Goal: Task Accomplishment & Management: Manage account settings

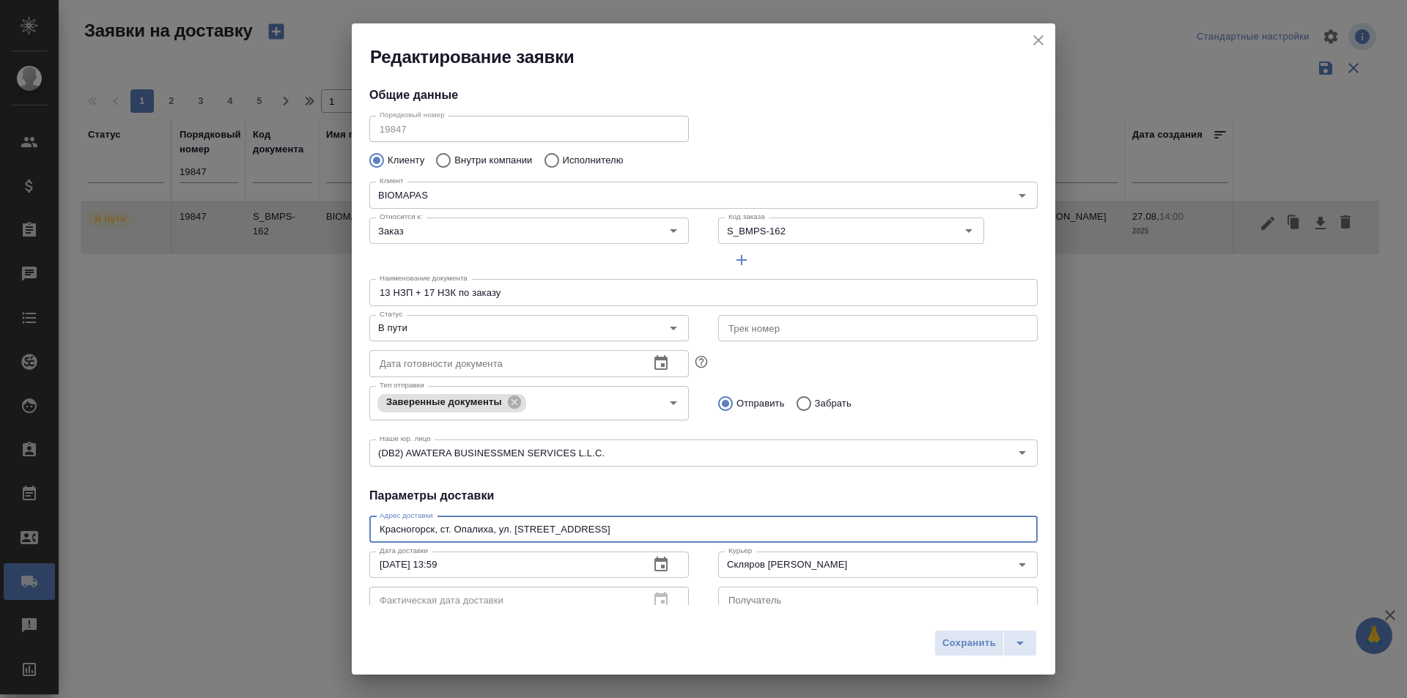
scroll to position [73, 0]
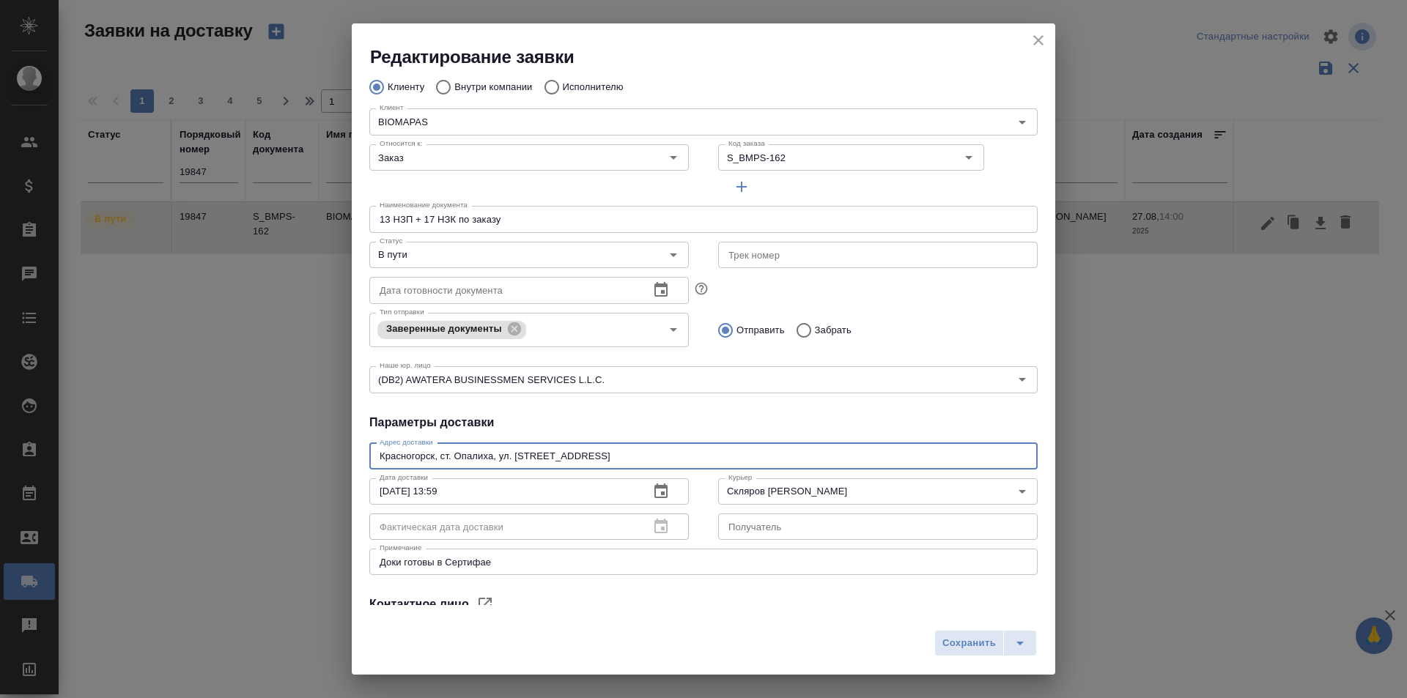
click at [1048, 40] on button "close" at bounding box center [1038, 40] width 22 height 22
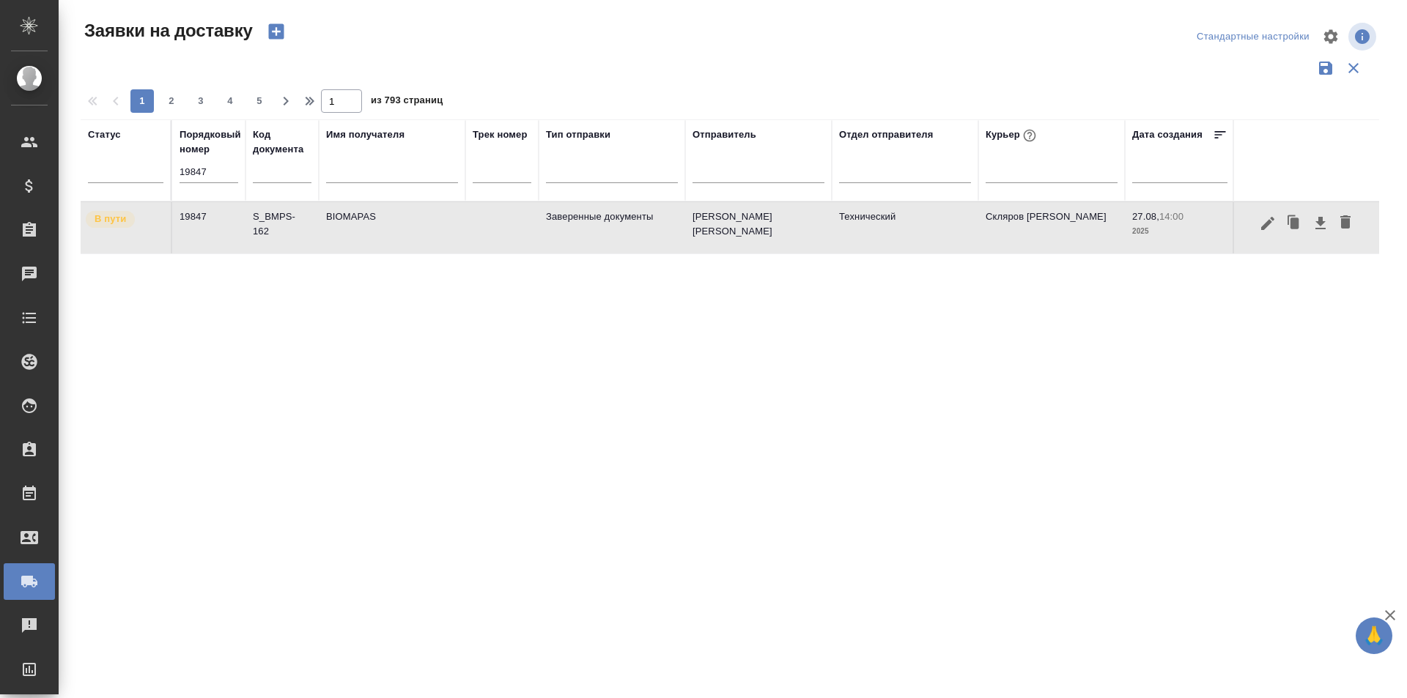
click at [224, 159] on div "Порядковый номер 19847" at bounding box center [209, 161] width 59 height 66
click at [222, 166] on input "19847" at bounding box center [209, 172] width 59 height 21
type input "1"
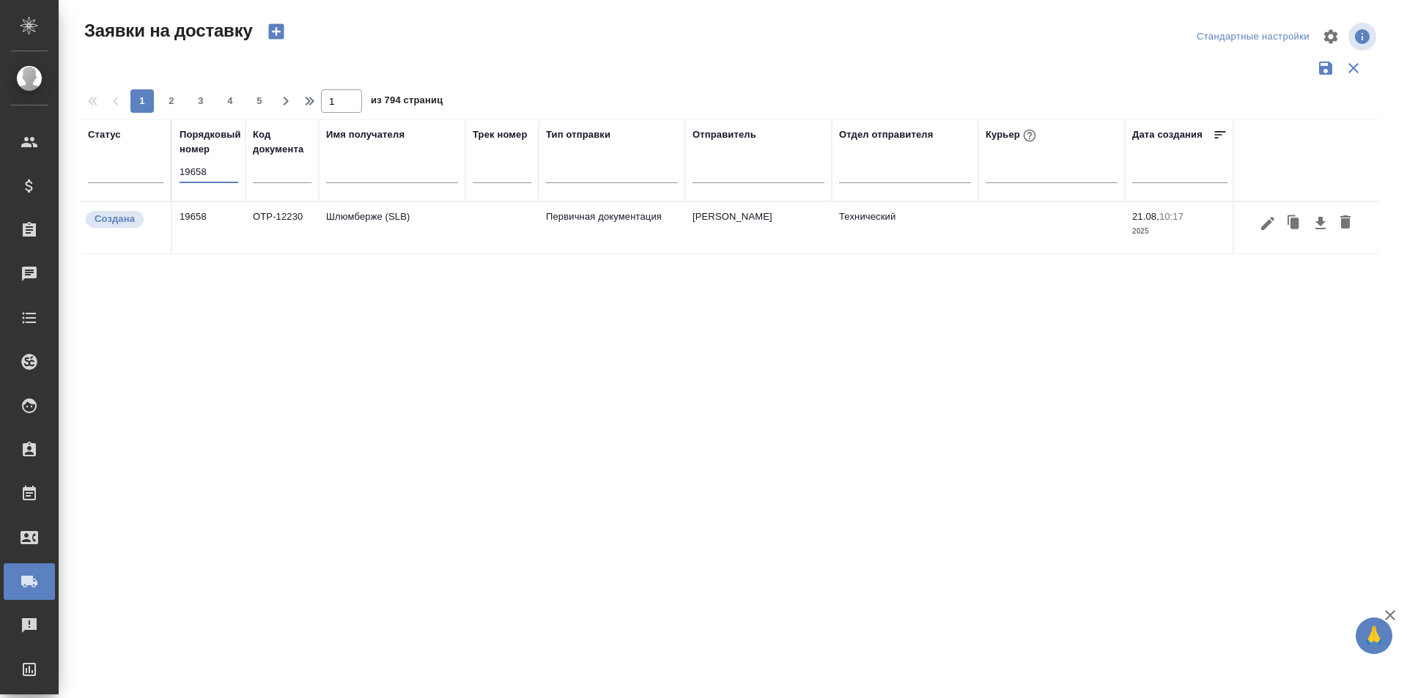
type input "19658"
click at [1250, 227] on div at bounding box center [1306, 224] width 130 height 28
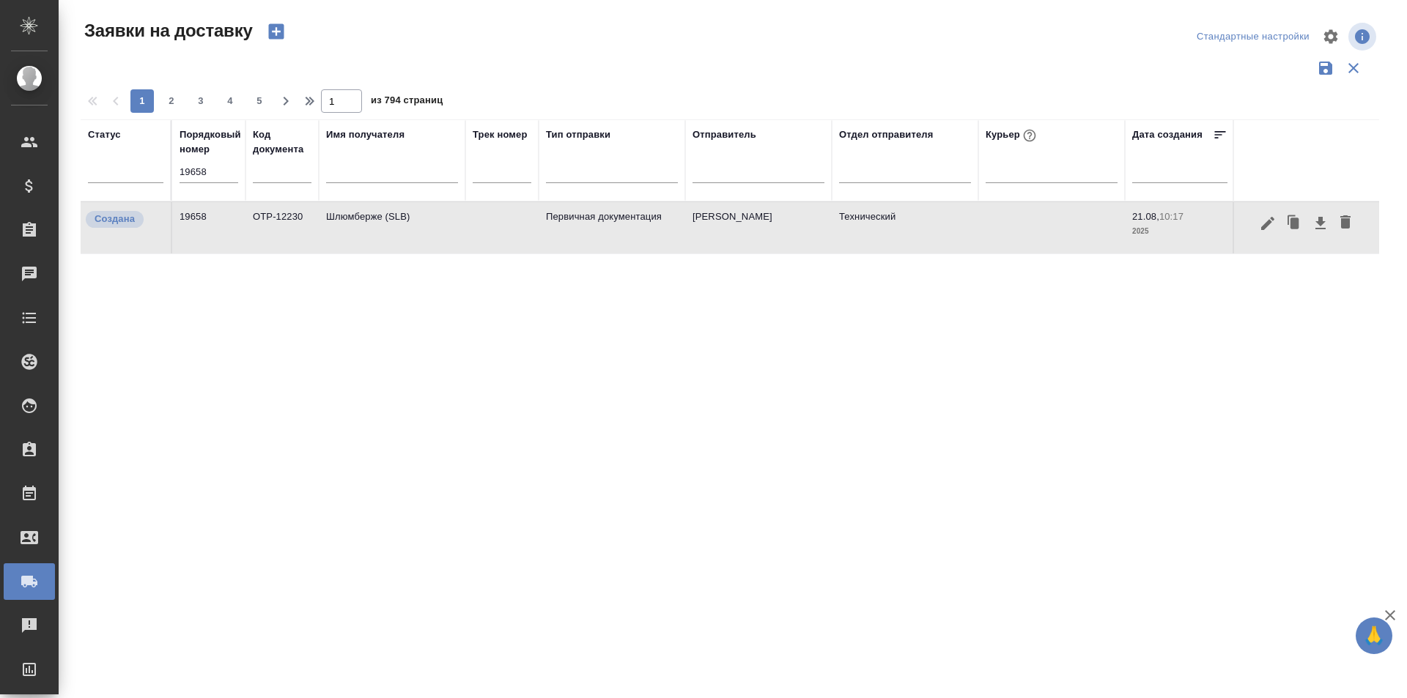
click at [1267, 224] on icon "button" at bounding box center [1267, 222] width 13 height 13
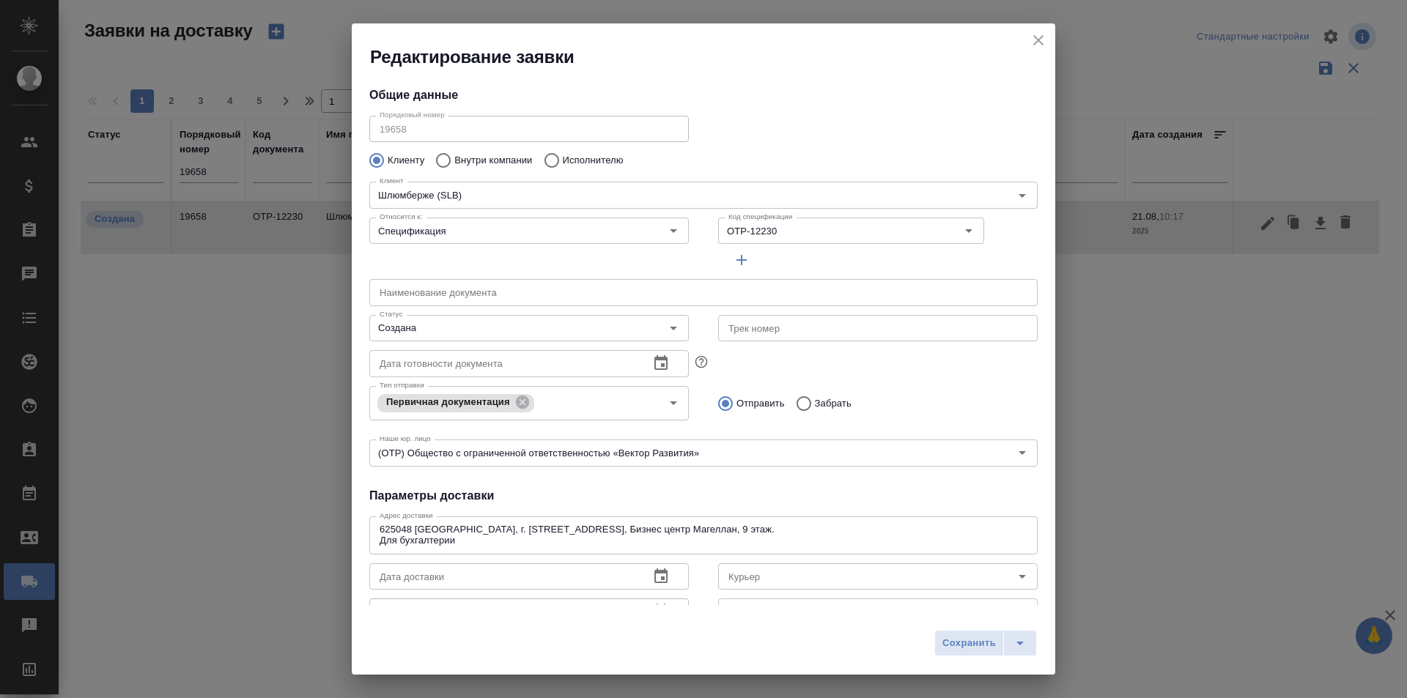
type input "Юдинцова Виктория"
type input "[PERSON_NAME]"
click at [755, 322] on input "text" at bounding box center [877, 328] width 319 height 26
click at [479, 318] on div "Создана Статус" at bounding box center [528, 328] width 319 height 26
type input "10509481019886"
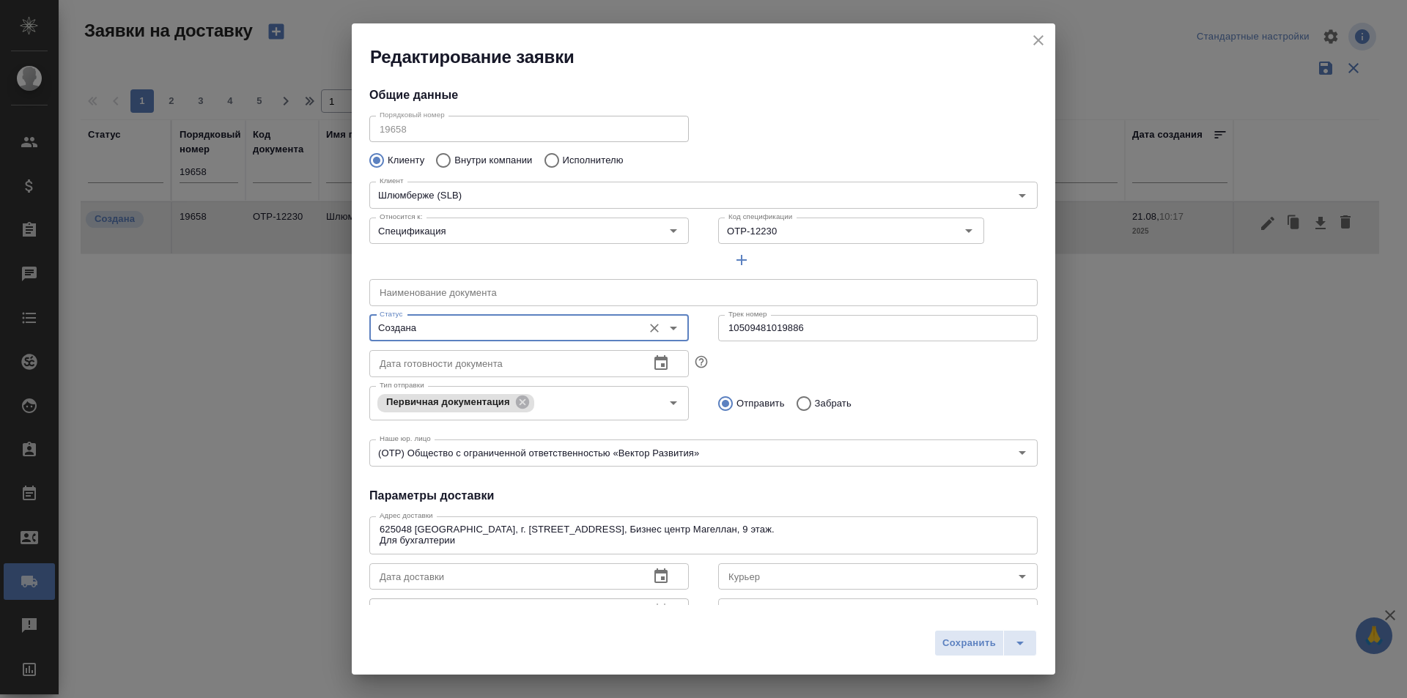
click at [479, 326] on input "Создана" at bounding box center [505, 328] width 262 height 18
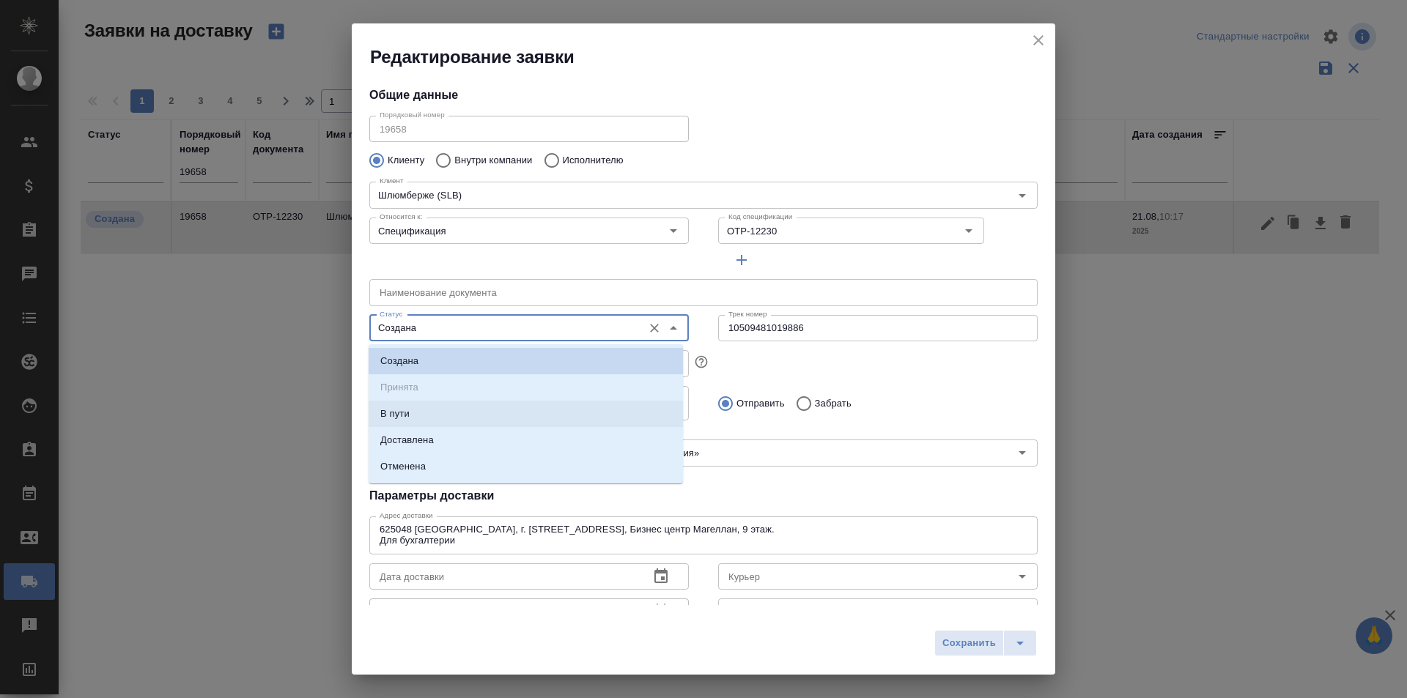
click at [424, 424] on li "В пути" at bounding box center [526, 414] width 314 height 26
type input "В пути"
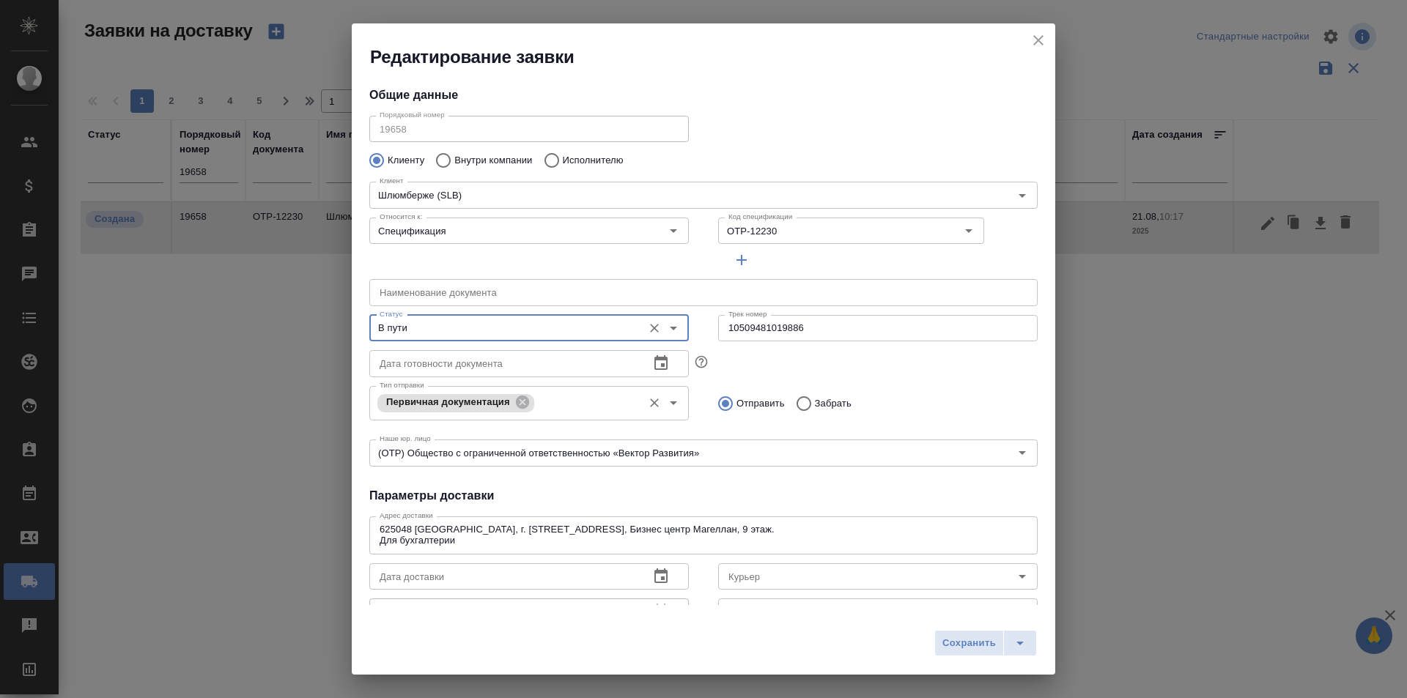
scroll to position [147, 0]
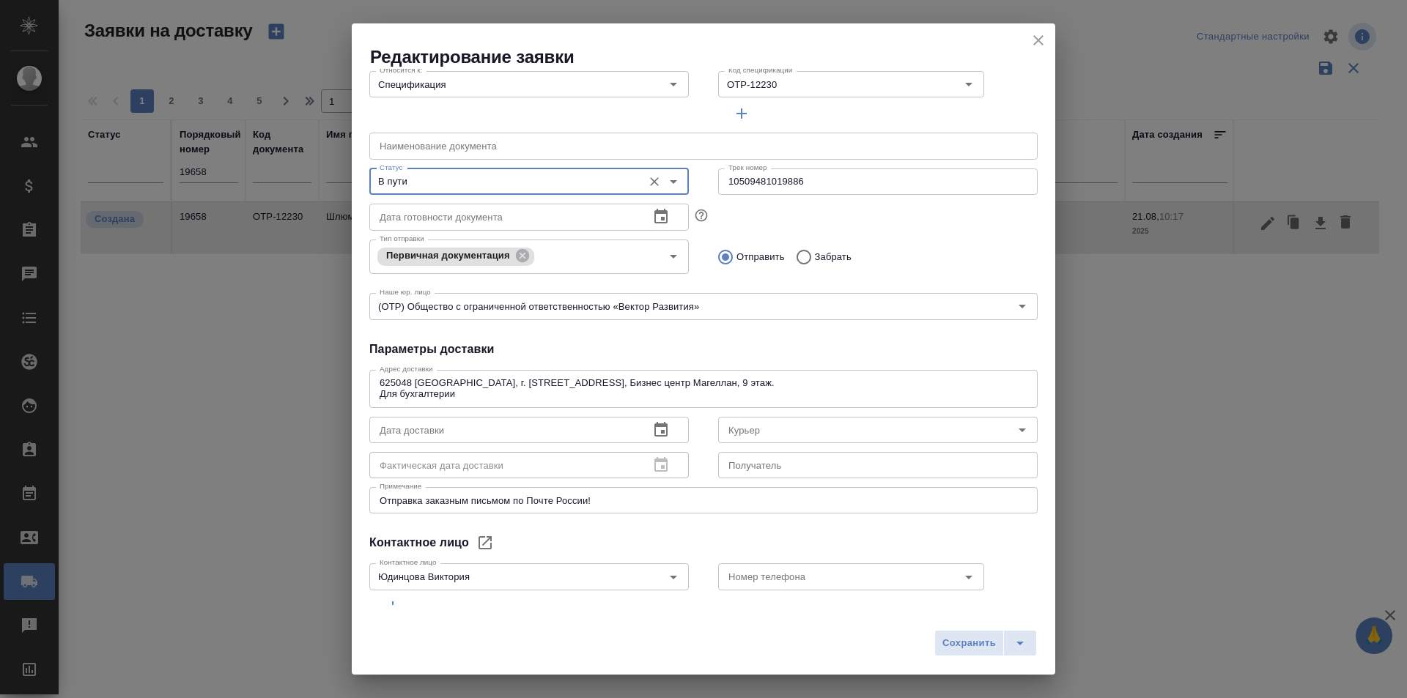
click at [652, 427] on icon "button" at bounding box center [661, 430] width 18 height 18
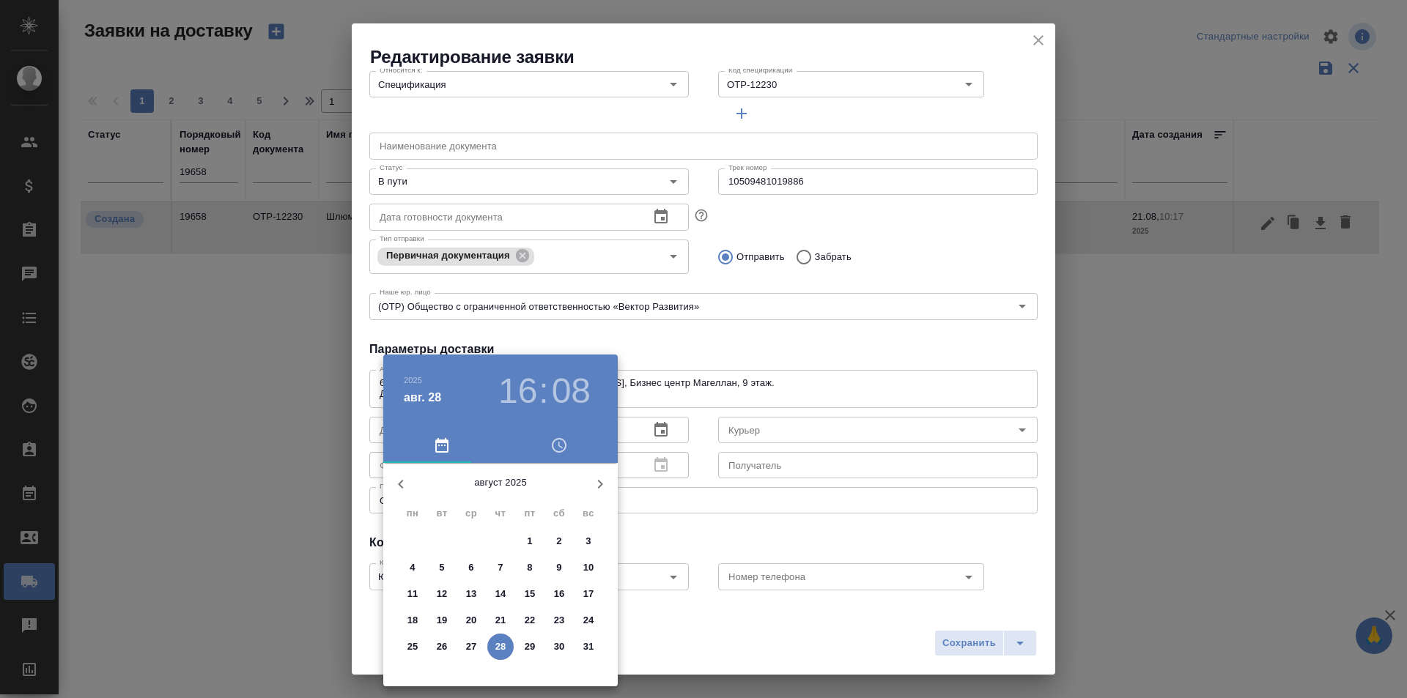
click at [445, 643] on p "26" at bounding box center [442, 647] width 11 height 15
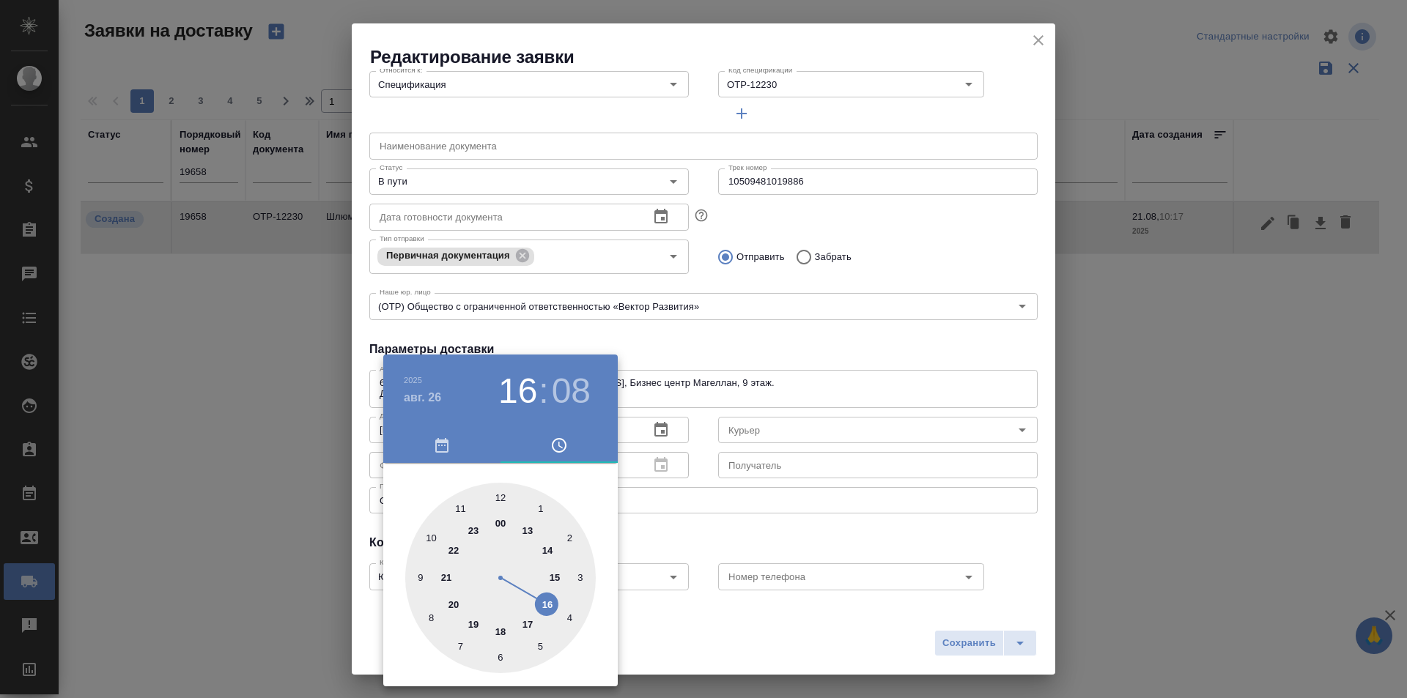
click at [496, 629] on div at bounding box center [500, 578] width 191 height 191
click at [435, 599] on div at bounding box center [500, 578] width 191 height 191
type input "26.08.2025 18:42"
click at [739, 530] on div at bounding box center [703, 349] width 1407 height 698
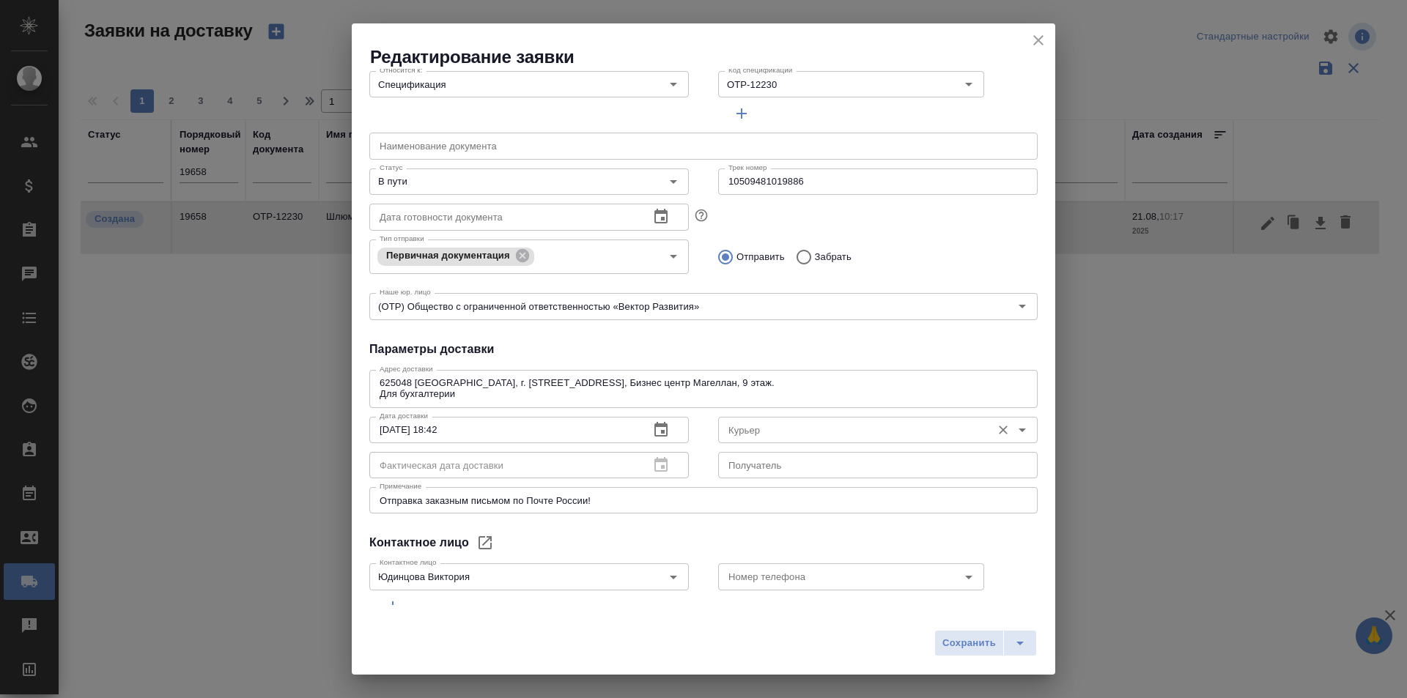
click at [755, 440] on div "Курьер" at bounding box center [877, 430] width 319 height 26
click at [764, 425] on input "Курьер" at bounding box center [854, 430] width 262 height 18
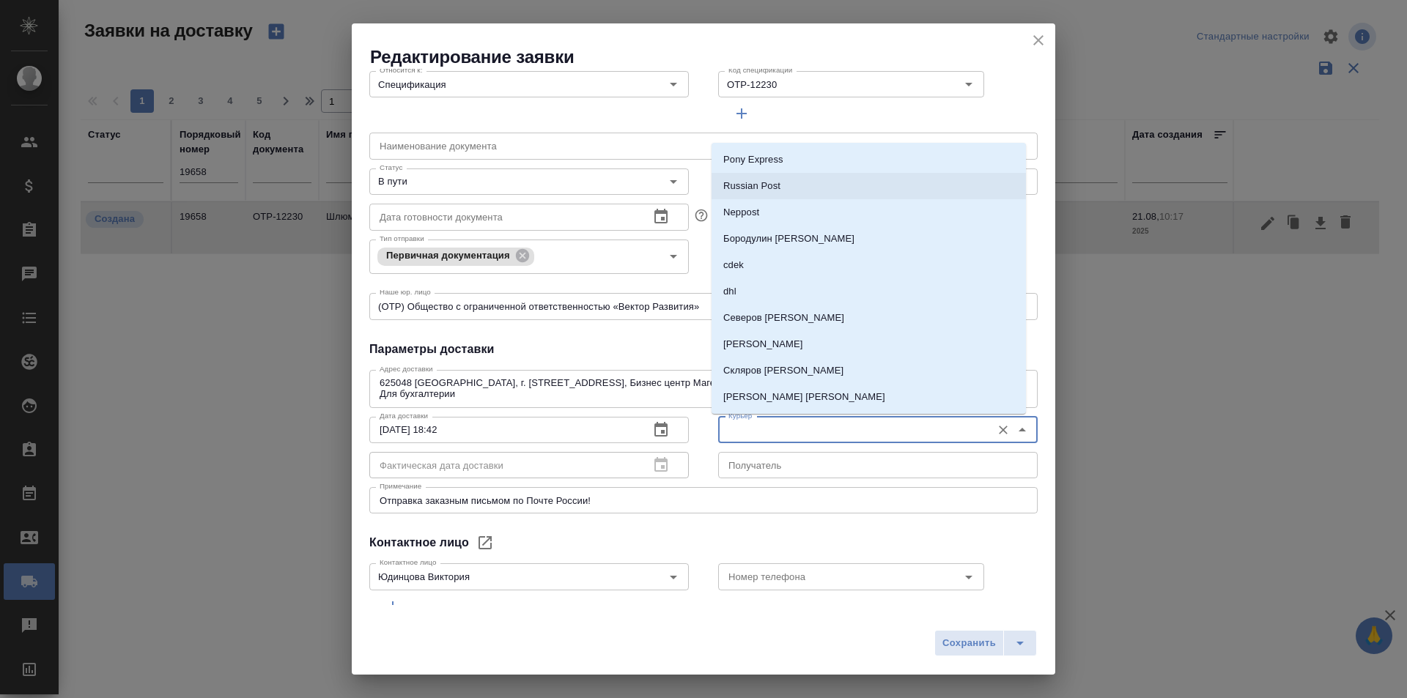
click at [774, 175] on li "Russian Post" at bounding box center [869, 186] width 314 height 26
type input "Russian Post"
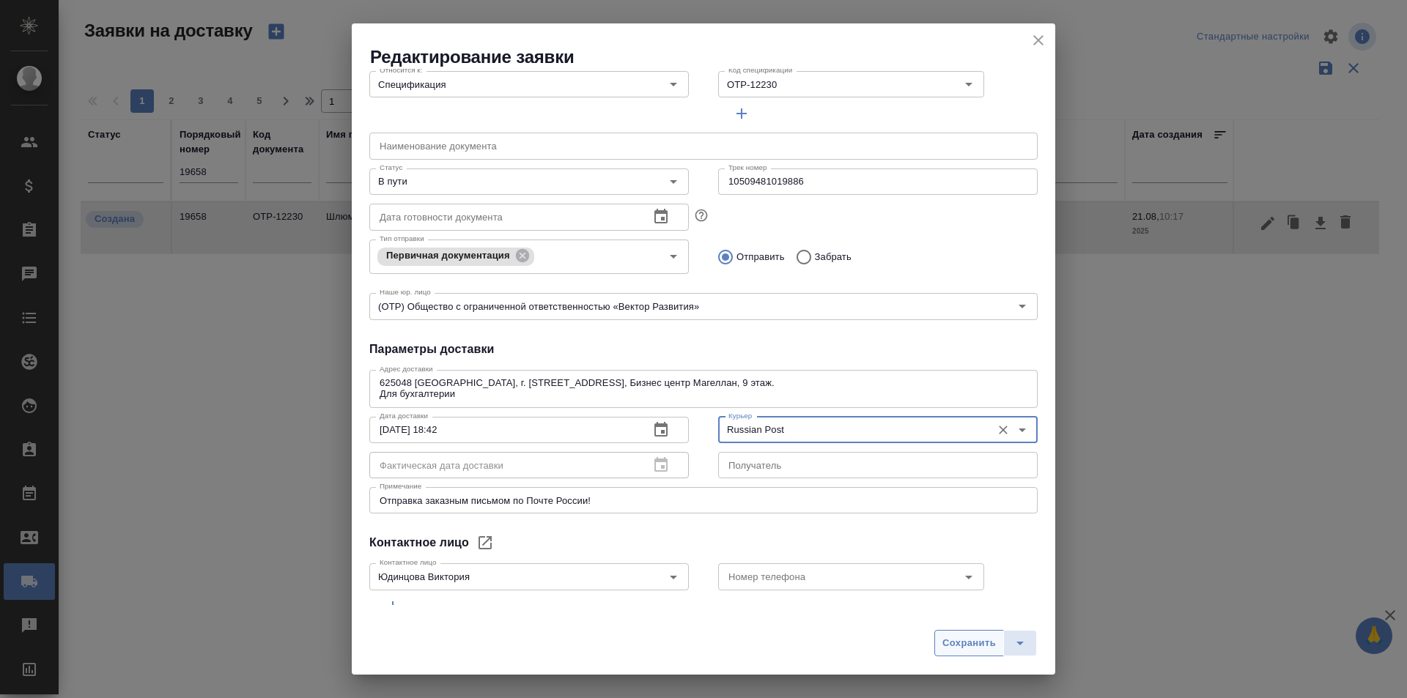
click at [979, 646] on span "Сохранить" at bounding box center [968, 643] width 53 height 17
type input "Создана"
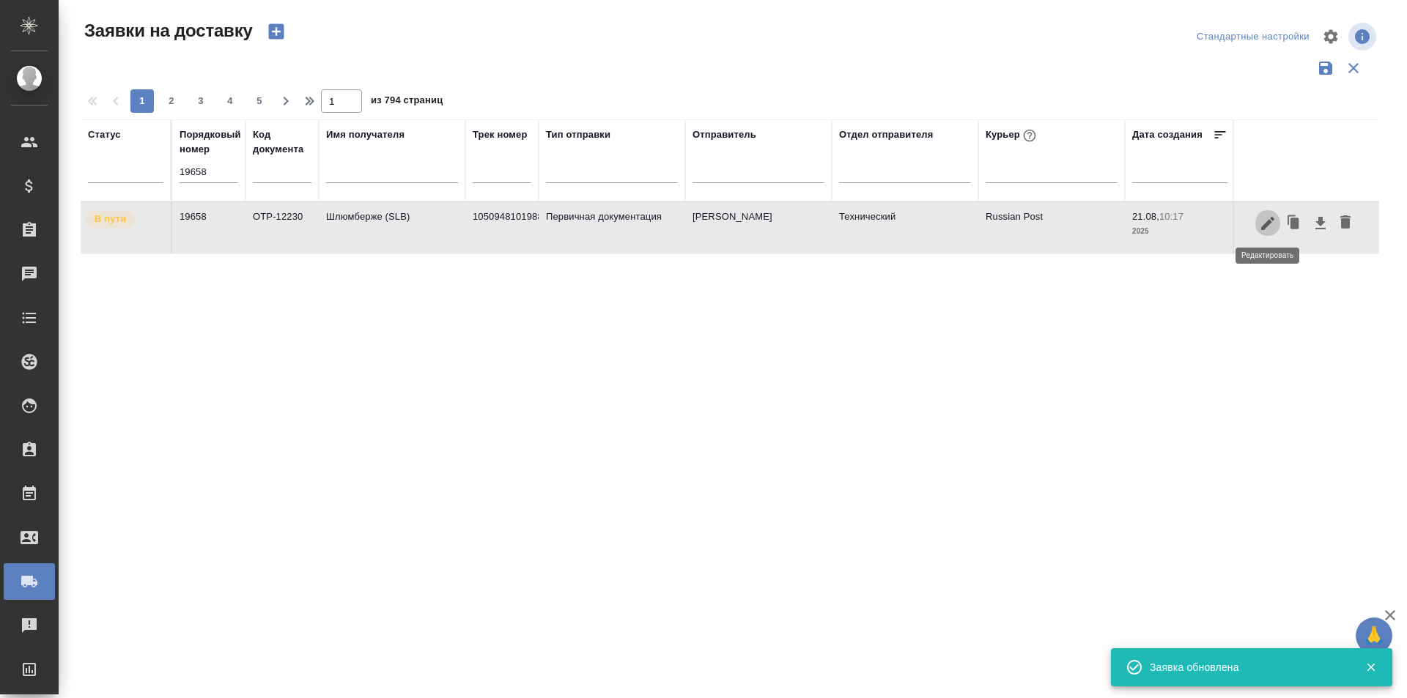
click at [1269, 226] on icon "button" at bounding box center [1268, 224] width 18 height 18
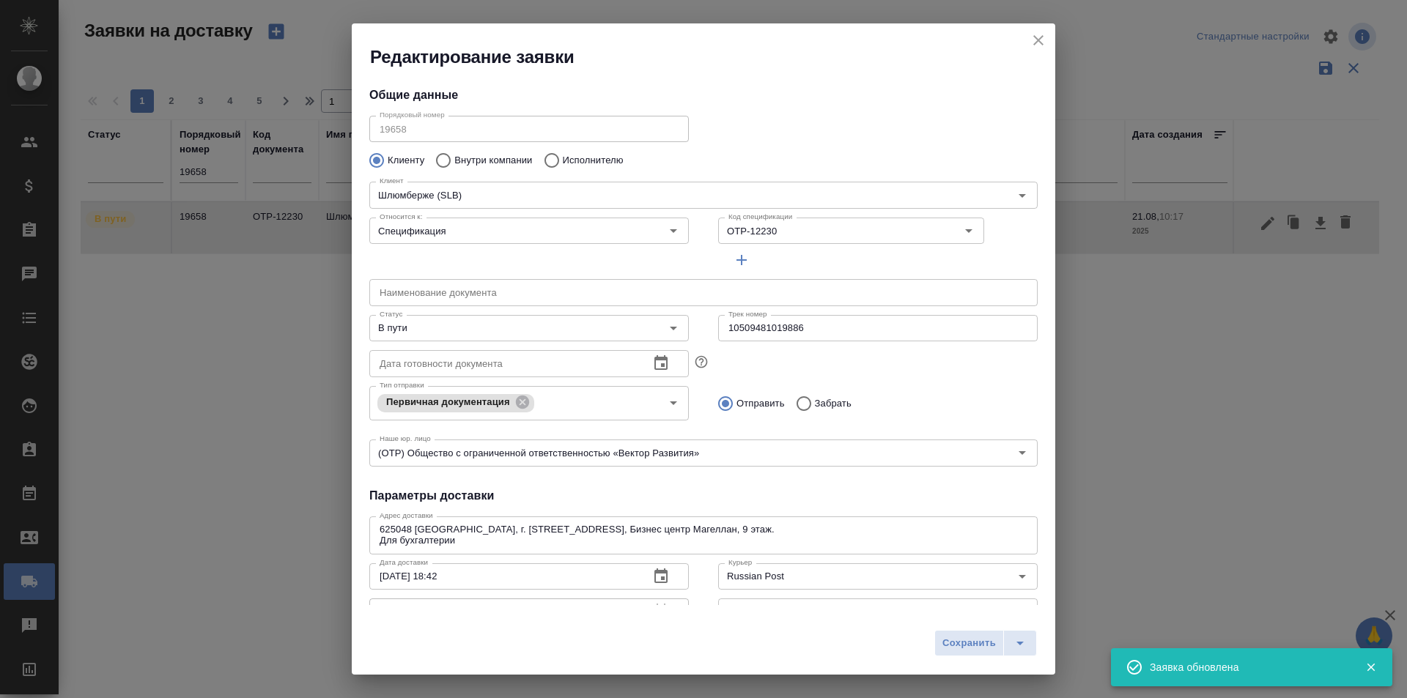
click at [852, 328] on input "10509481019886" at bounding box center [877, 328] width 319 height 26
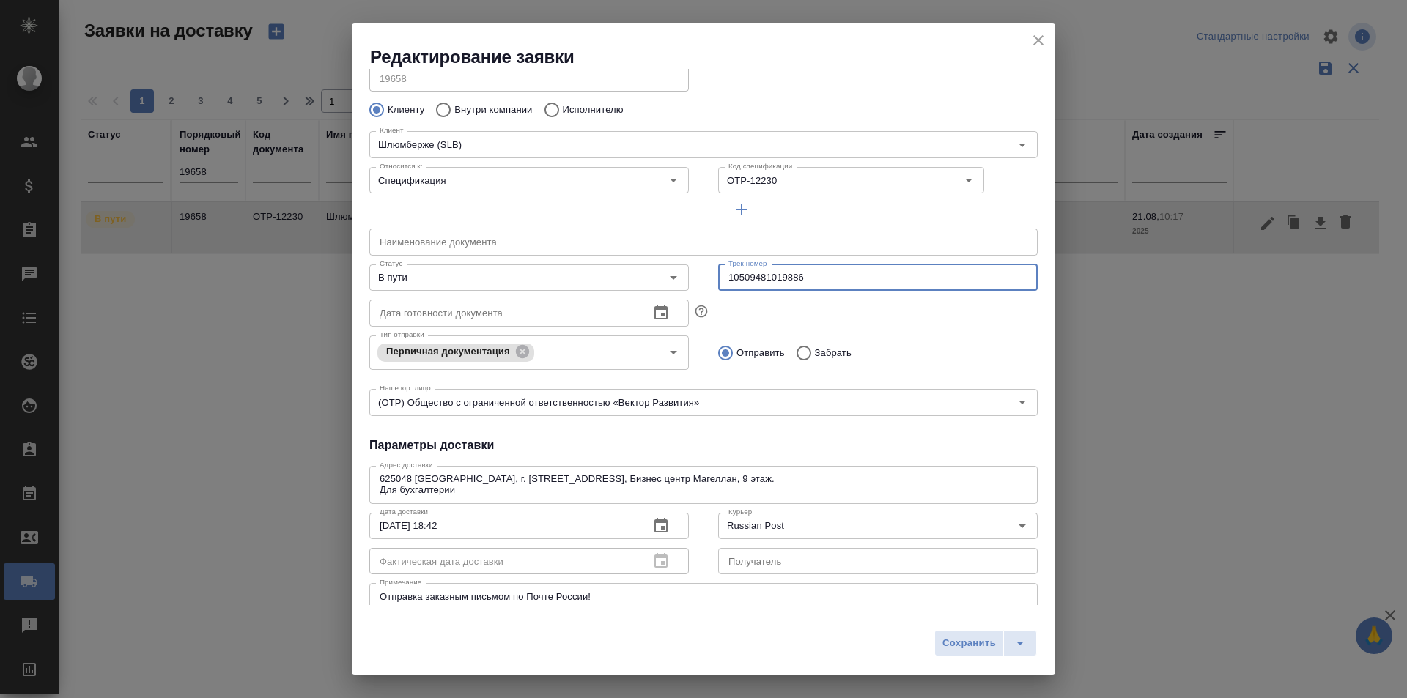
scroll to position [73, 0]
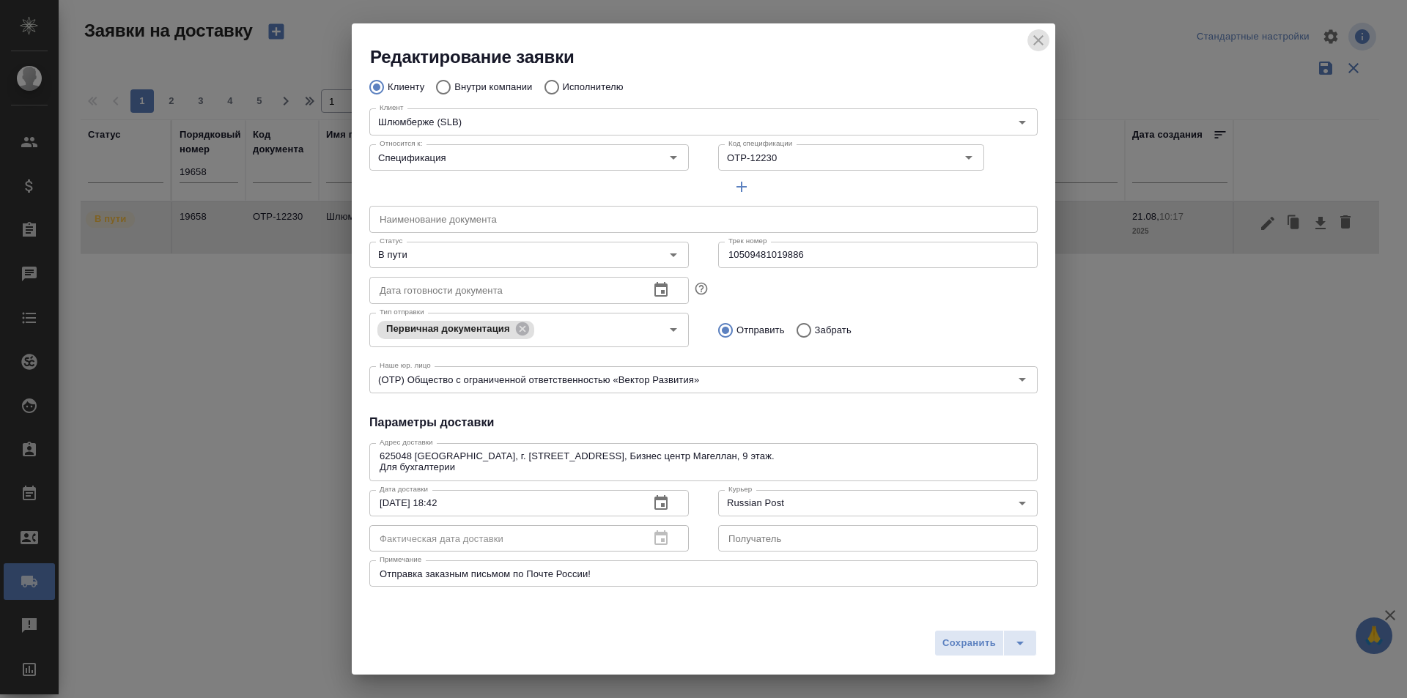
click at [1031, 41] on icon "close" at bounding box center [1039, 41] width 18 height 18
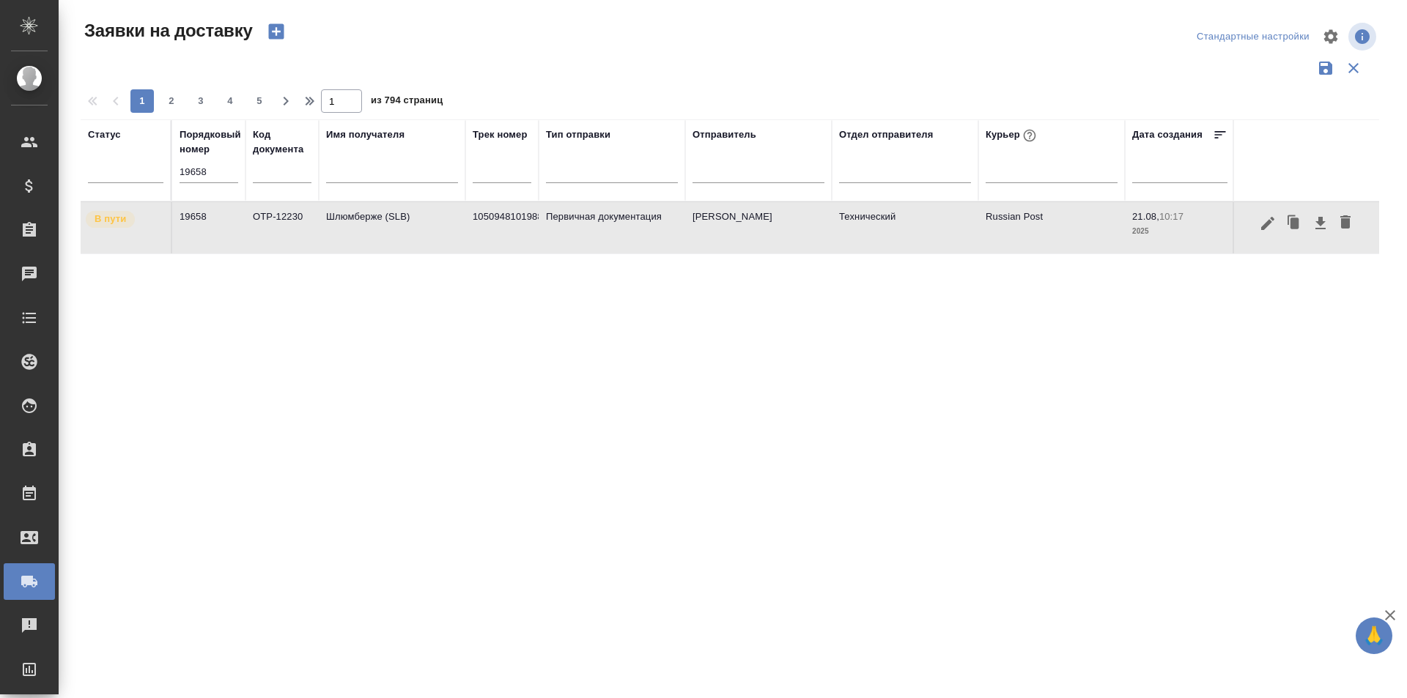
click at [216, 167] on input "19658" at bounding box center [209, 172] width 59 height 21
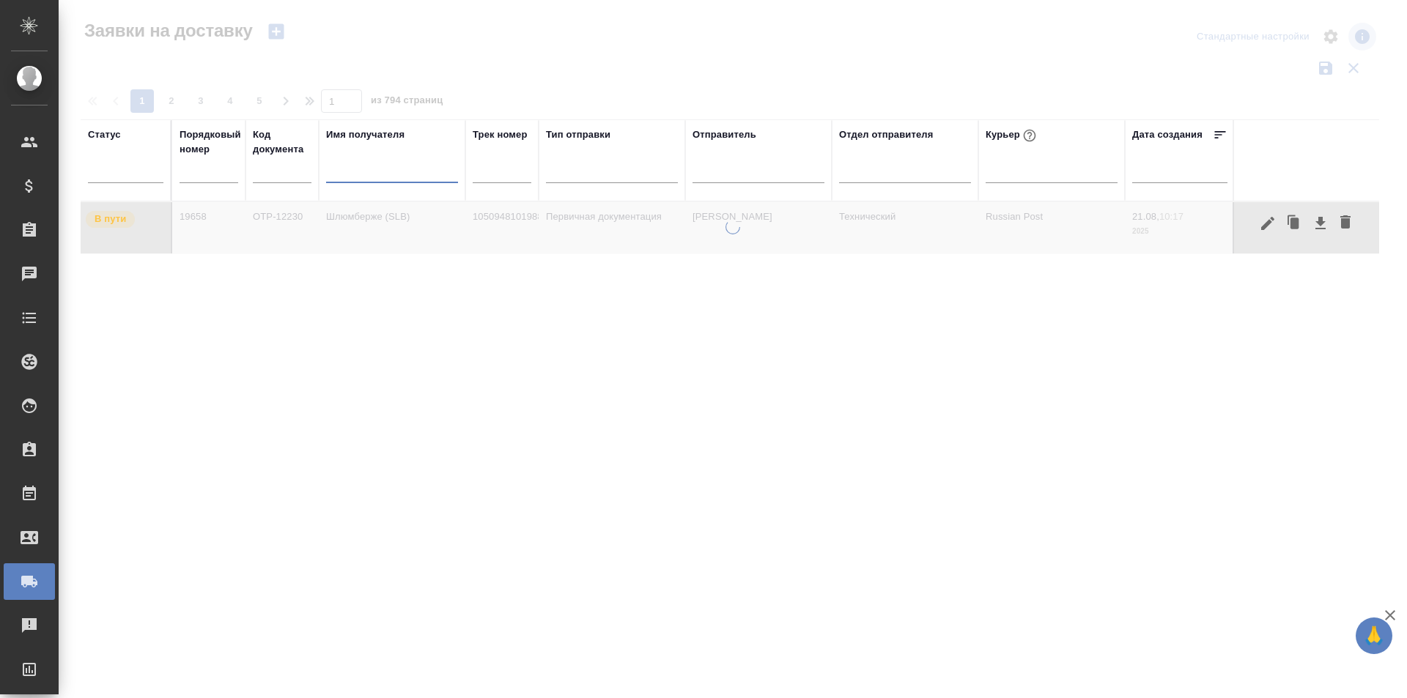
click at [366, 169] on input "text" at bounding box center [392, 173] width 132 height 18
paste input "интермобилити"
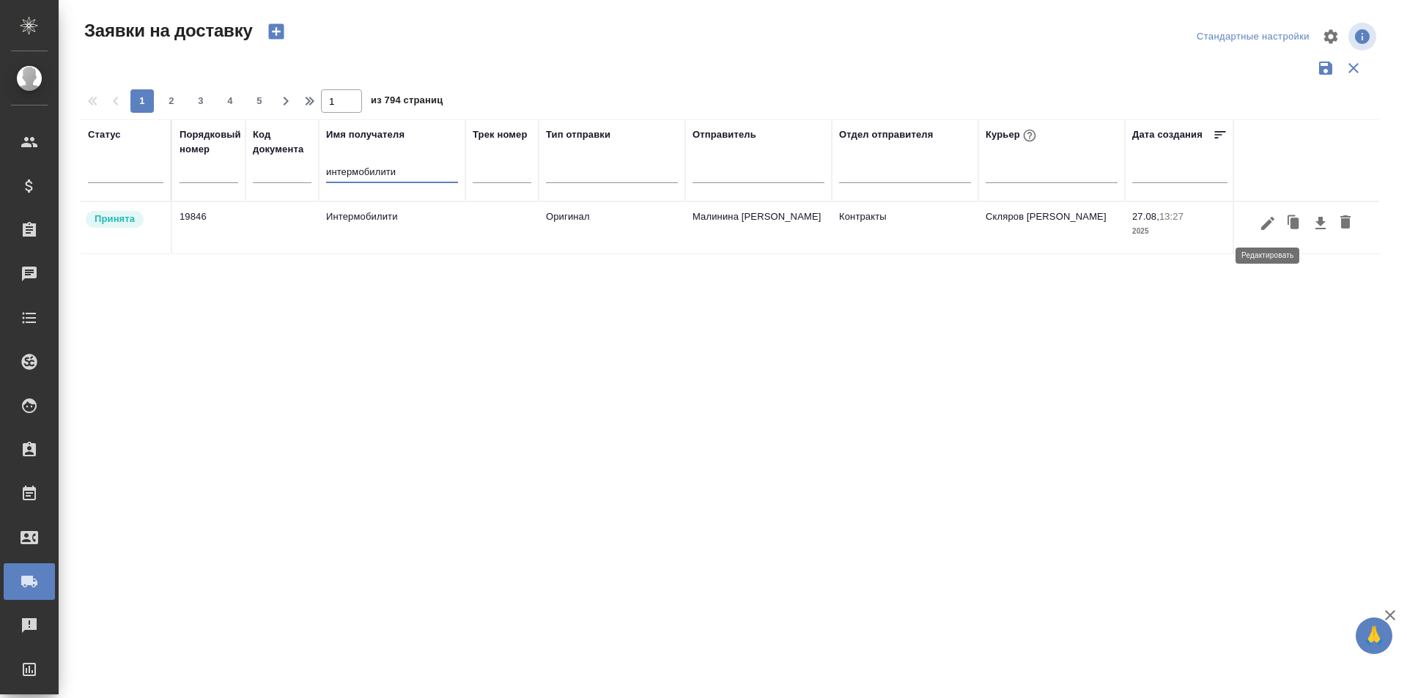
type input "интермобилити"
click at [1263, 231] on icon "button" at bounding box center [1268, 224] width 18 height 18
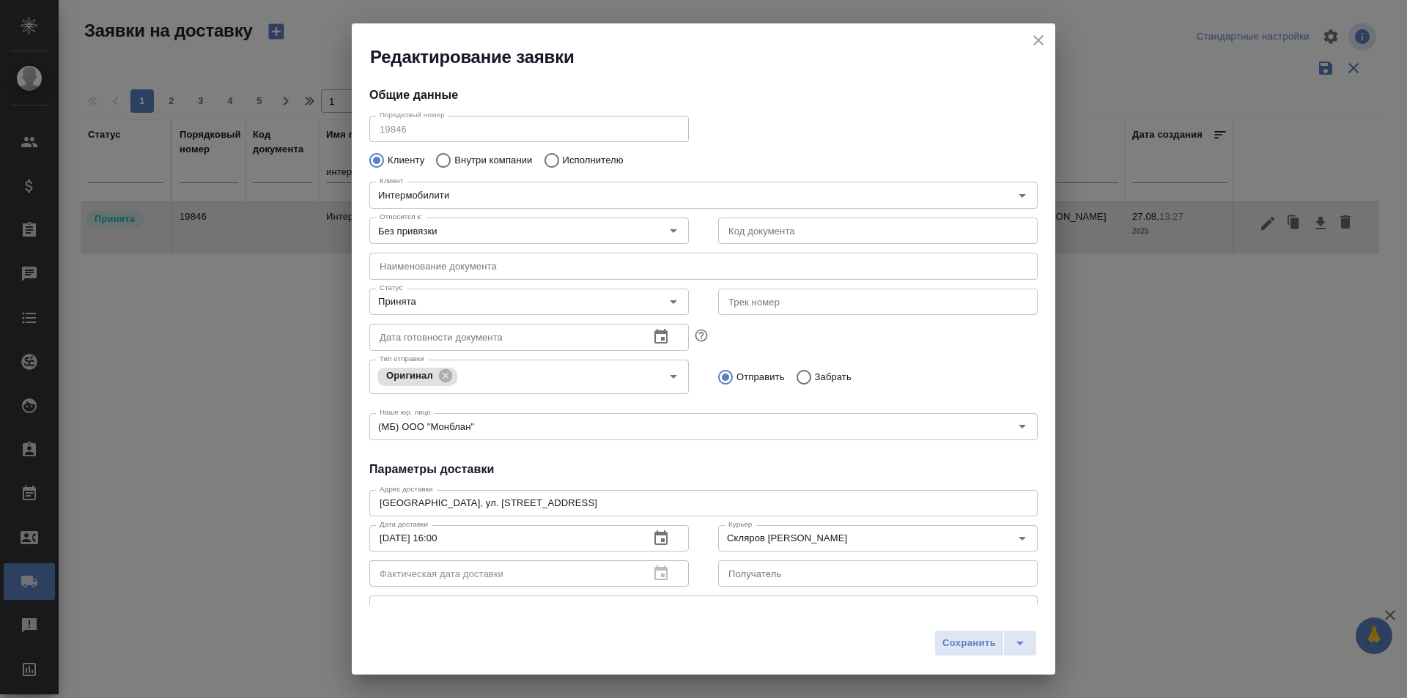
scroll to position [173, 0]
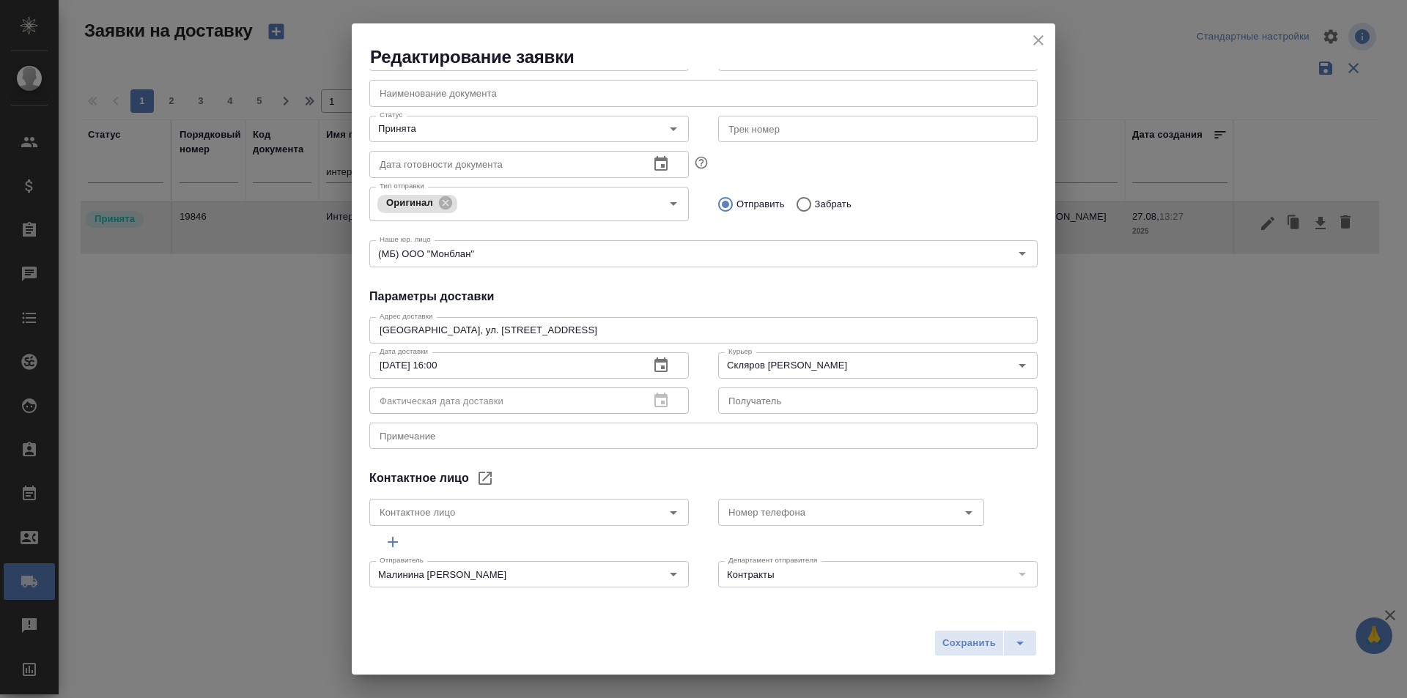
drag, startPoint x: 1032, startPoint y: 35, endPoint x: 934, endPoint y: 67, distance: 103.4
click at [1033, 35] on icon "close" at bounding box center [1039, 41] width 18 height 18
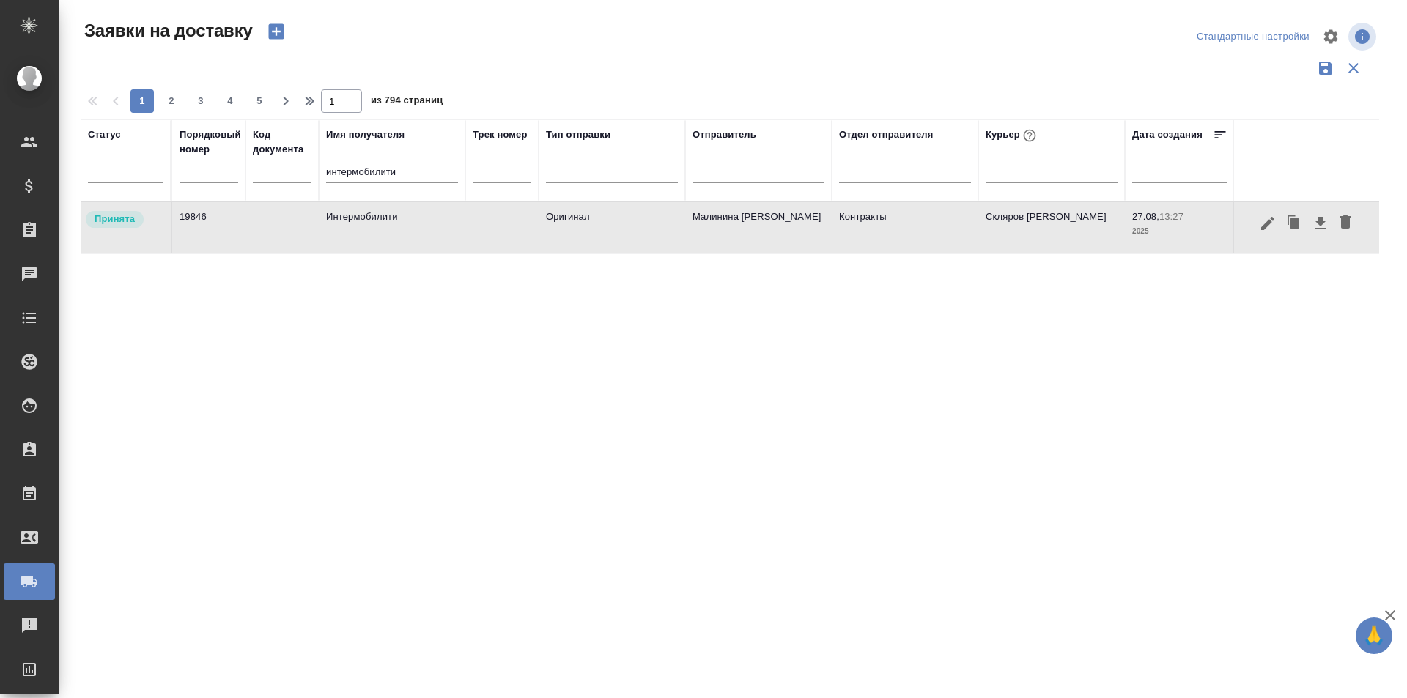
click at [372, 173] on input "интермобилити" at bounding box center [392, 173] width 132 height 18
paste input "19173"
type input "19173"
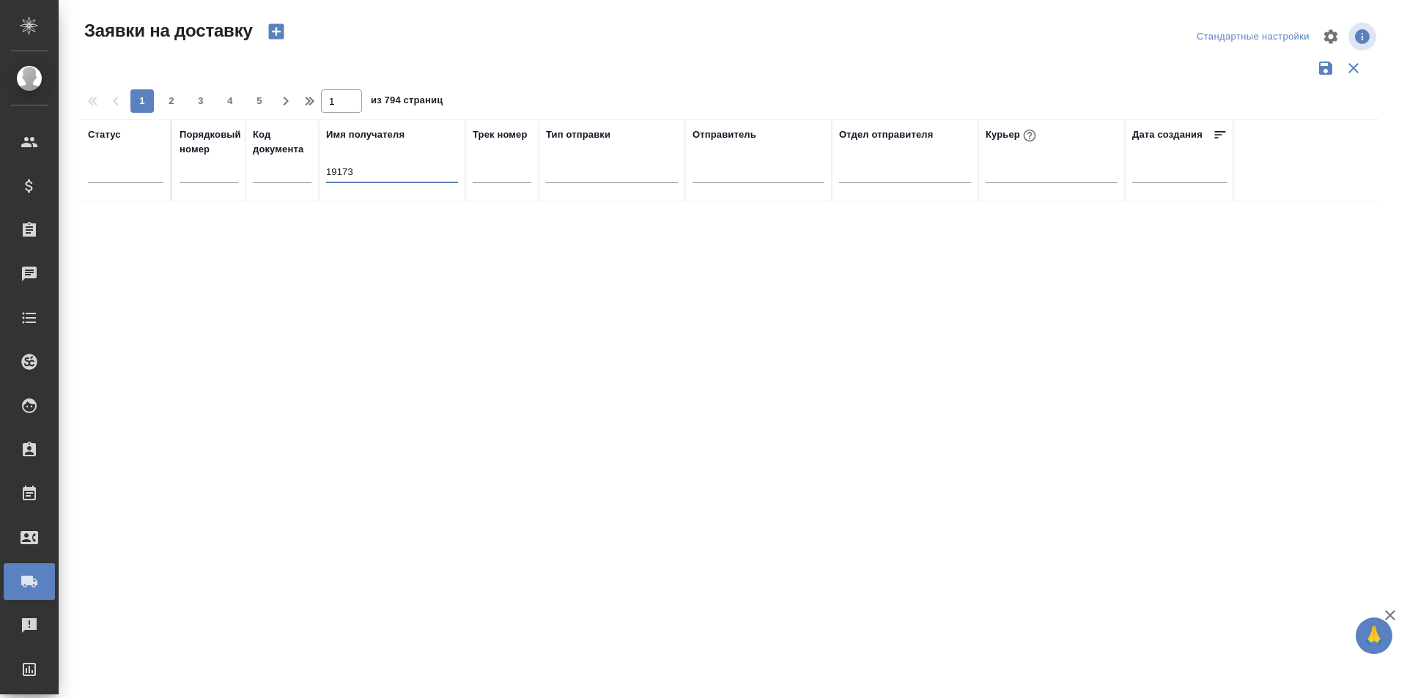
drag, startPoint x: 369, startPoint y: 177, endPoint x: 283, endPoint y: 177, distance: 86.5
click at [283, 177] on tr "Статус Порядковый номер Код документа Имя получателя 19173 Трек номер Тип отпра…" at bounding box center [841, 160] width 1521 height 82
click at [226, 174] on input "text" at bounding box center [209, 172] width 59 height 21
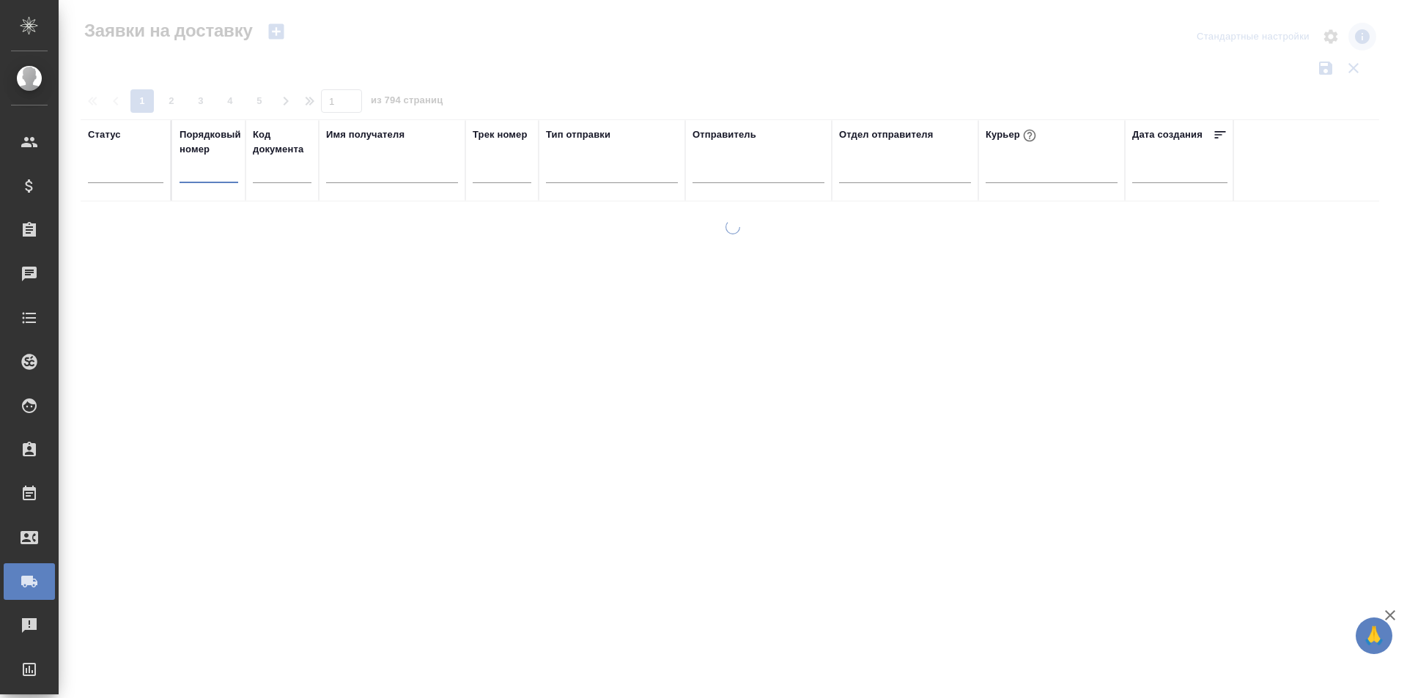
paste input "19173"
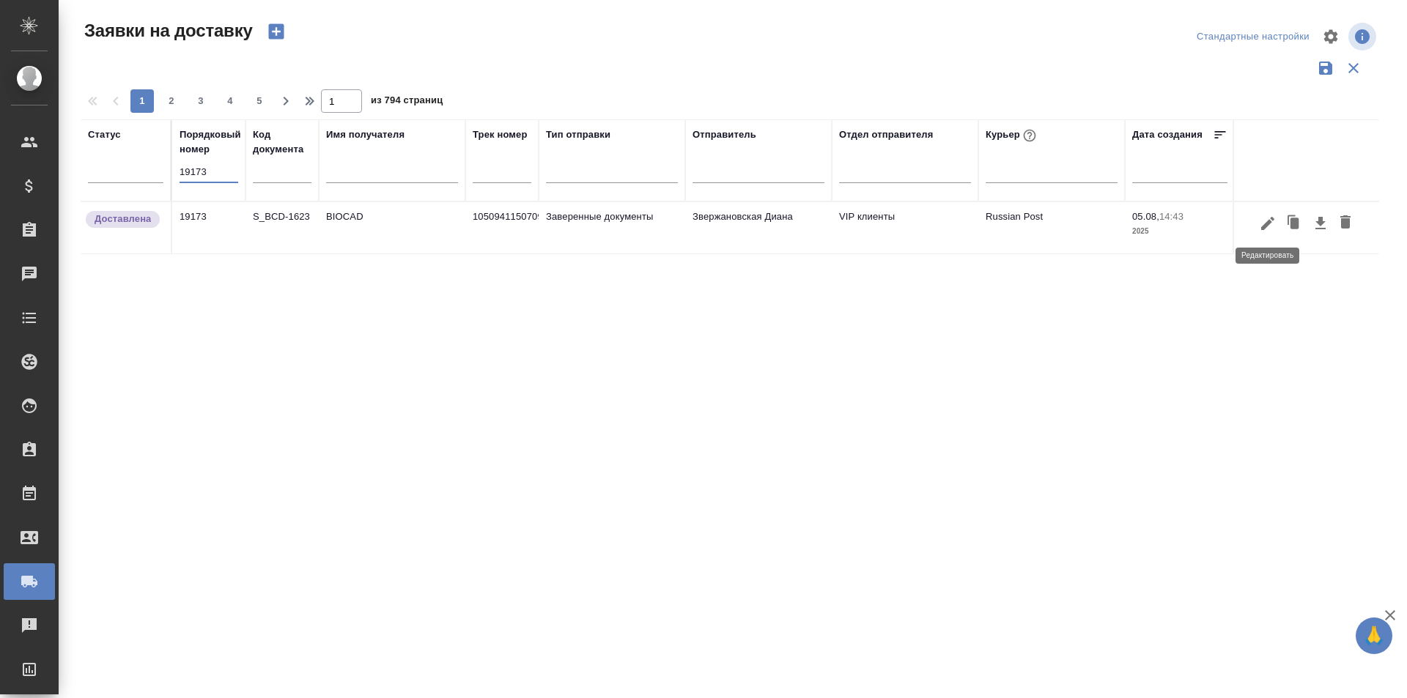
type input "19173"
click at [1264, 229] on icon "button" at bounding box center [1267, 222] width 13 height 13
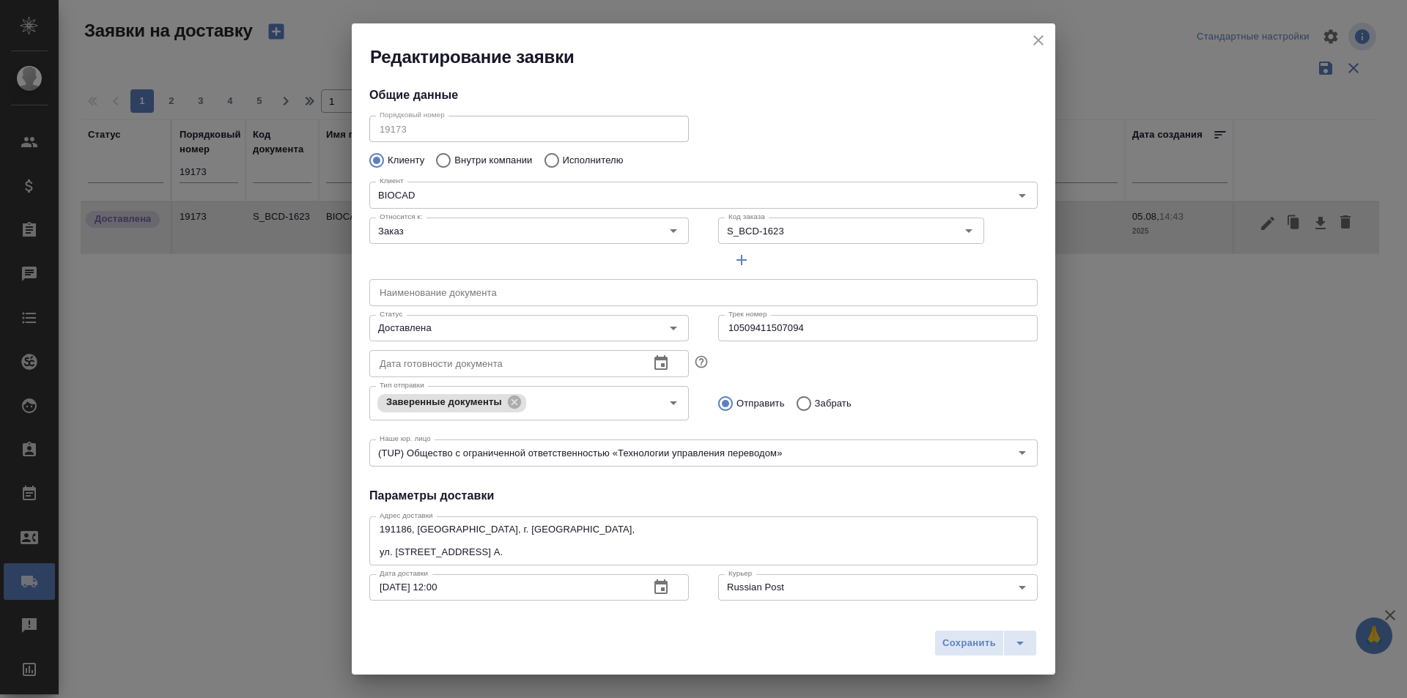
type input "Землеглядова Юлия"
type input "+7 (812) 380 49 33, доб. 6707"
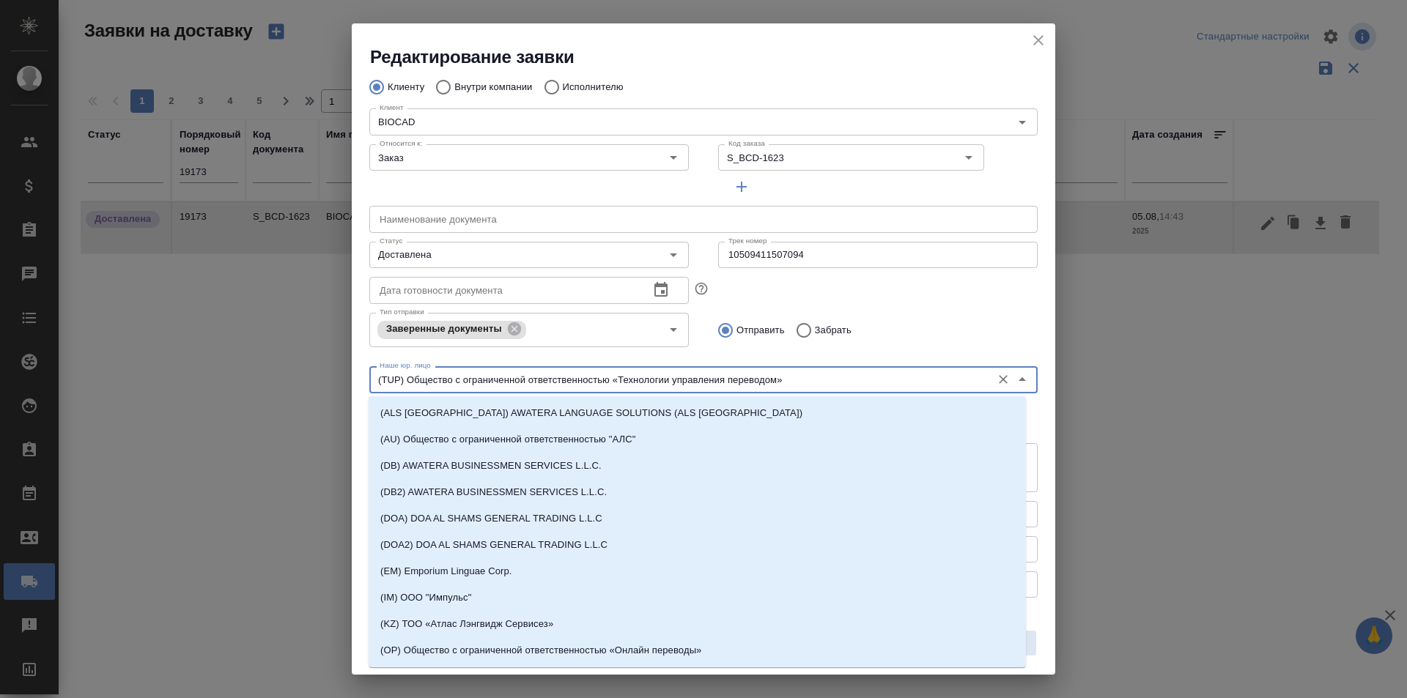
drag, startPoint x: 798, startPoint y: 383, endPoint x: 614, endPoint y: 389, distance: 184.0
click at [614, 389] on div "(TUP) Общество с ограниченной ответственностью «Технологии управления переводом…" at bounding box center [703, 379] width 668 height 26
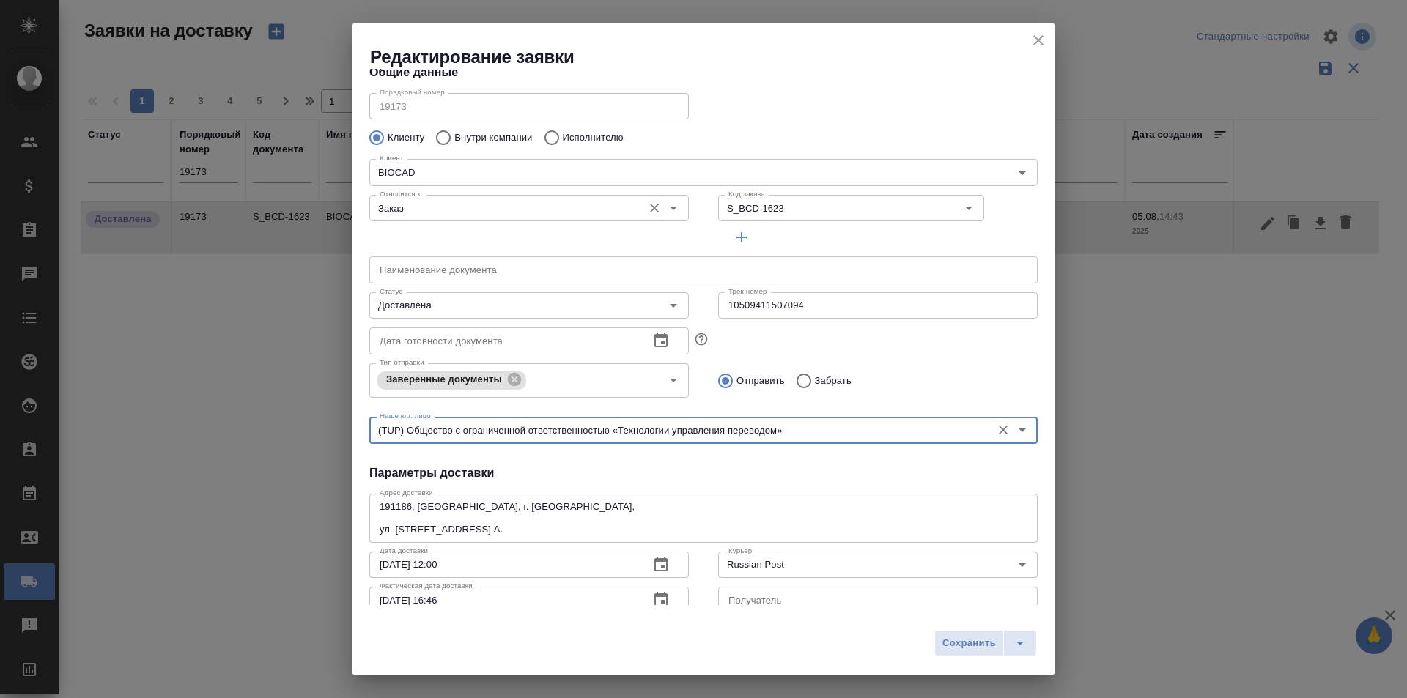
scroll to position [0, 0]
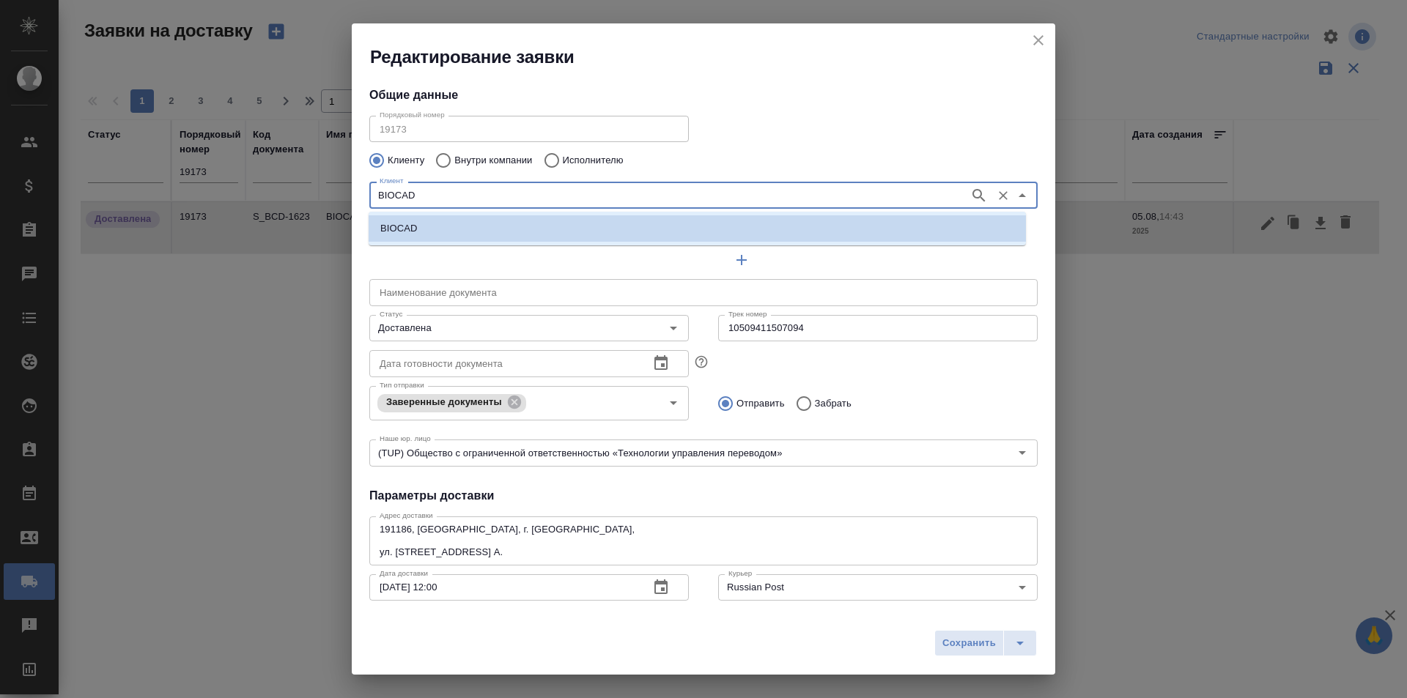
drag, startPoint x: 441, startPoint y: 202, endPoint x: 372, endPoint y: 200, distance: 68.9
click at [374, 202] on input "BIOCAD" at bounding box center [668, 195] width 588 height 18
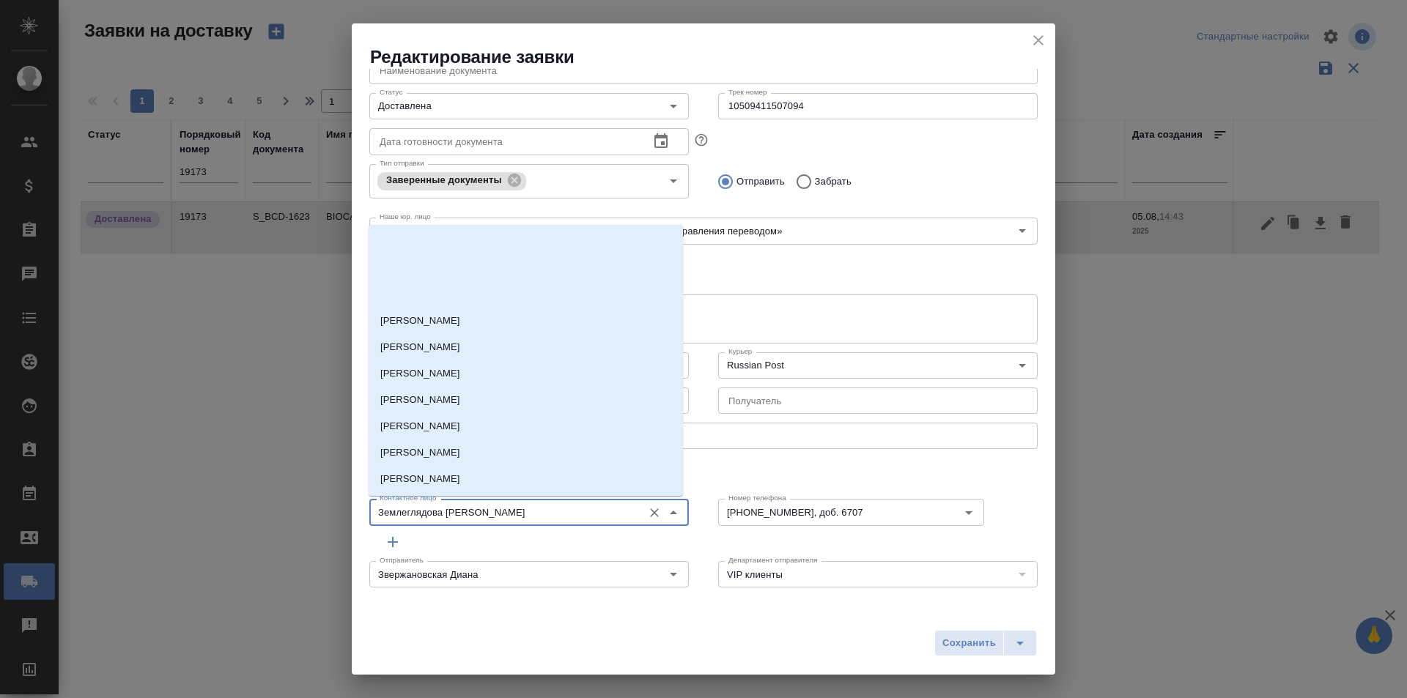
scroll to position [128, 0]
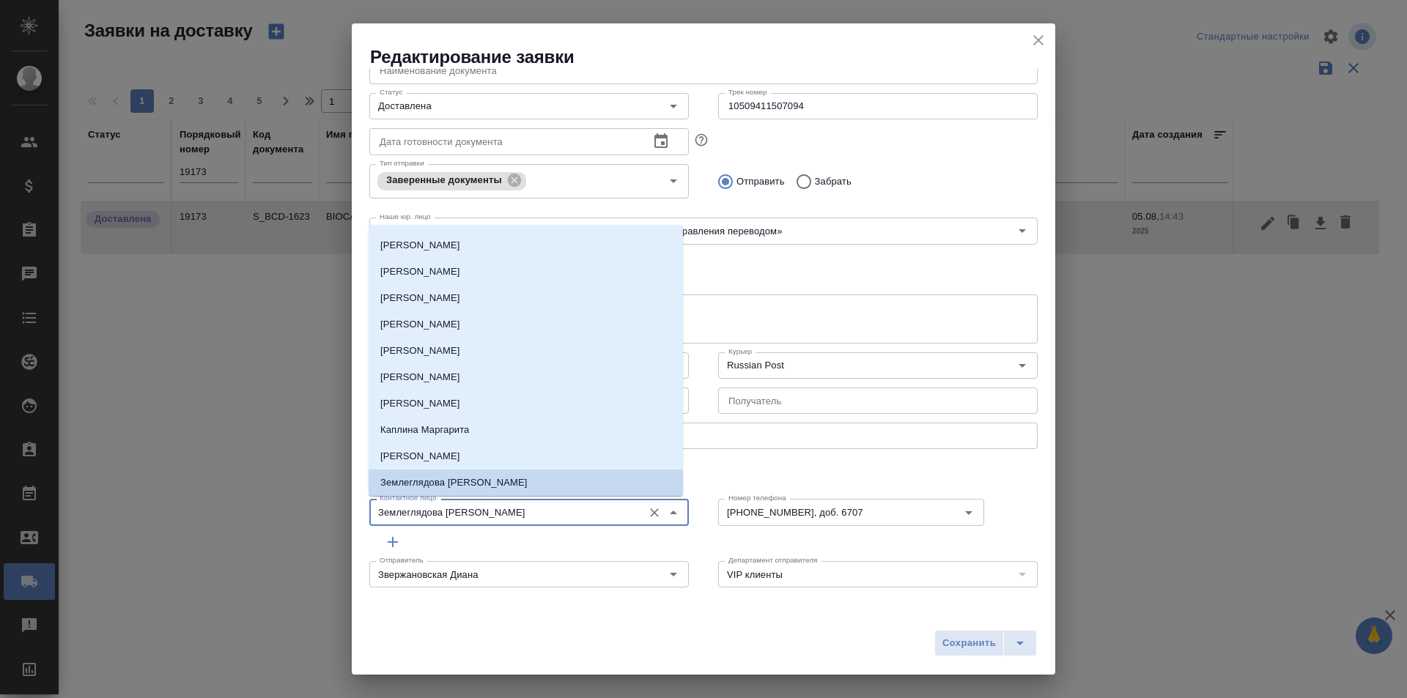
drag, startPoint x: 517, startPoint y: 506, endPoint x: 229, endPoint y: 507, distance: 287.3
click at [229, 507] on div "Редактирование заявки Общие данные Порядковый номер 19173 Порядковый номер Клие…" at bounding box center [703, 349] width 1407 height 698
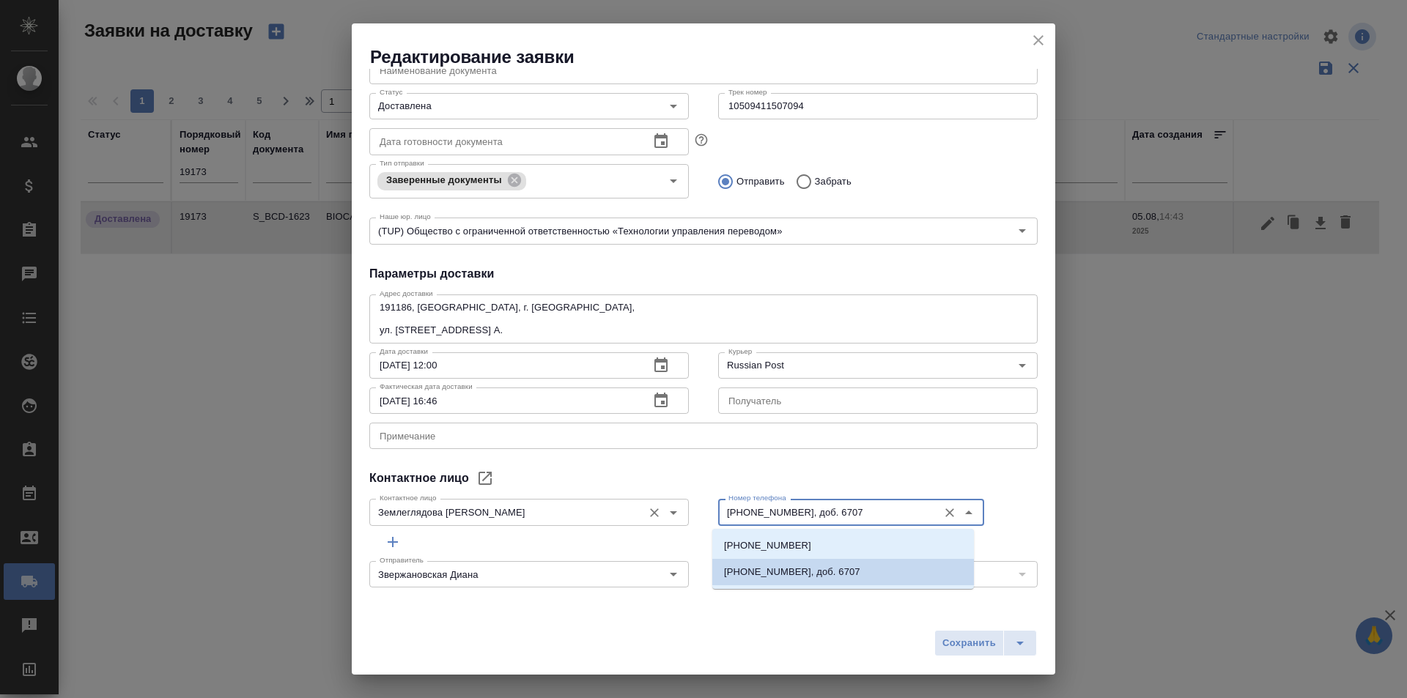
drag, startPoint x: 868, startPoint y: 512, endPoint x: 634, endPoint y: 518, distance: 233.8
click at [634, 518] on div "Контактное лицо Землеглядова Юлия Контактное лицо Номер телефона +7 (812) 380 4…" at bounding box center [704, 511] width 698 height 64
click at [774, 477] on div "Контактное лицо" at bounding box center [703, 479] width 668 height 18
drag, startPoint x: 803, startPoint y: 511, endPoint x: 683, endPoint y: 519, distance: 120.4
click at [683, 519] on div "Контактное лицо Землеглядова Юлия Контактное лицо Номер телефона +7 (812) 380 4…" at bounding box center [704, 511] width 698 height 64
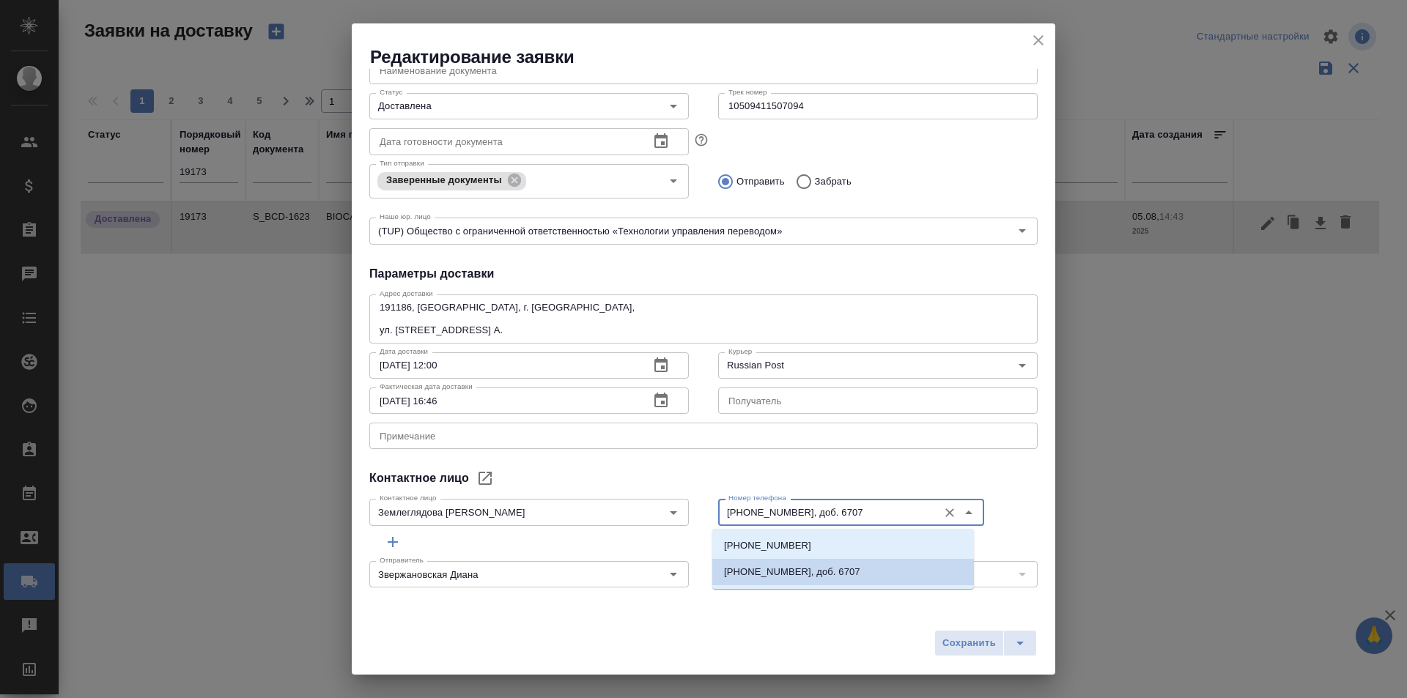
drag, startPoint x: 864, startPoint y: 514, endPoint x: 832, endPoint y: 511, distance: 31.6
click at [832, 511] on input "+7 (812) 380 49 33, доб. 6707" at bounding box center [827, 512] width 208 height 18
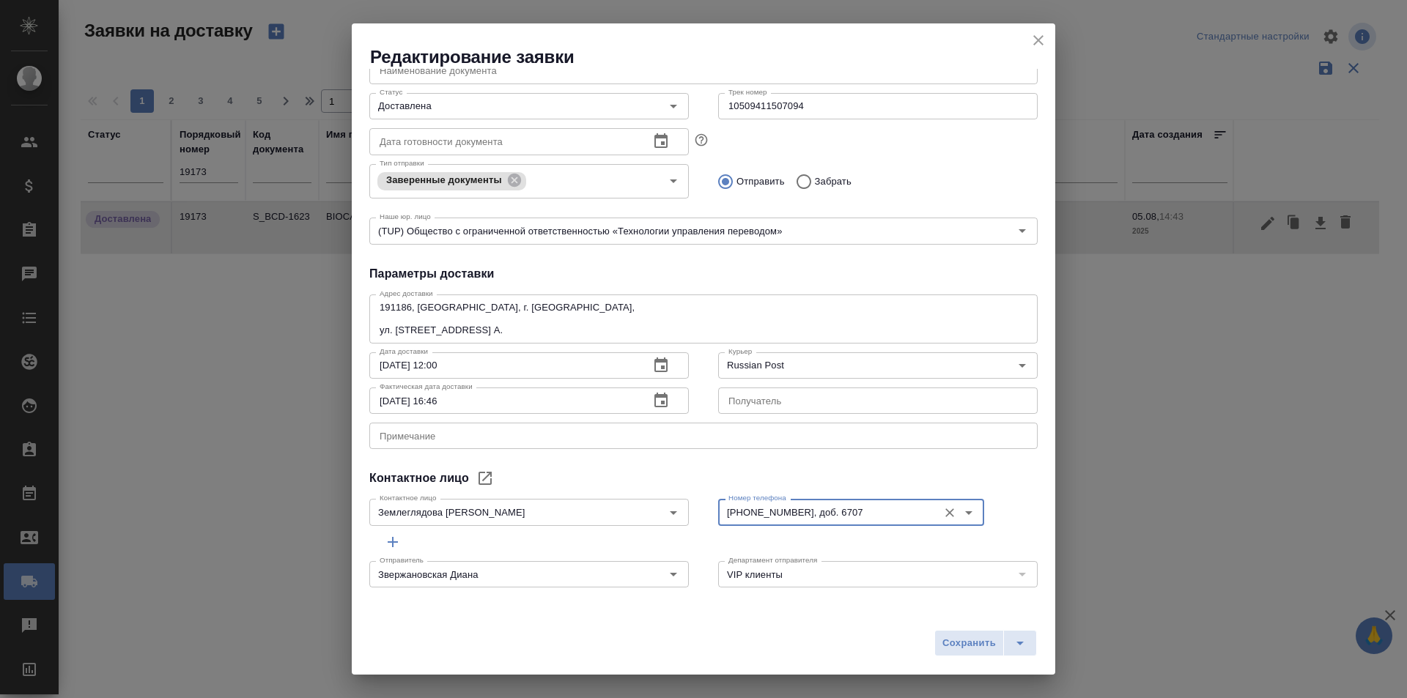
click at [676, 481] on div "Контактное лицо Землеглядова Юлия Контактное лицо" at bounding box center [529, 511] width 349 height 64
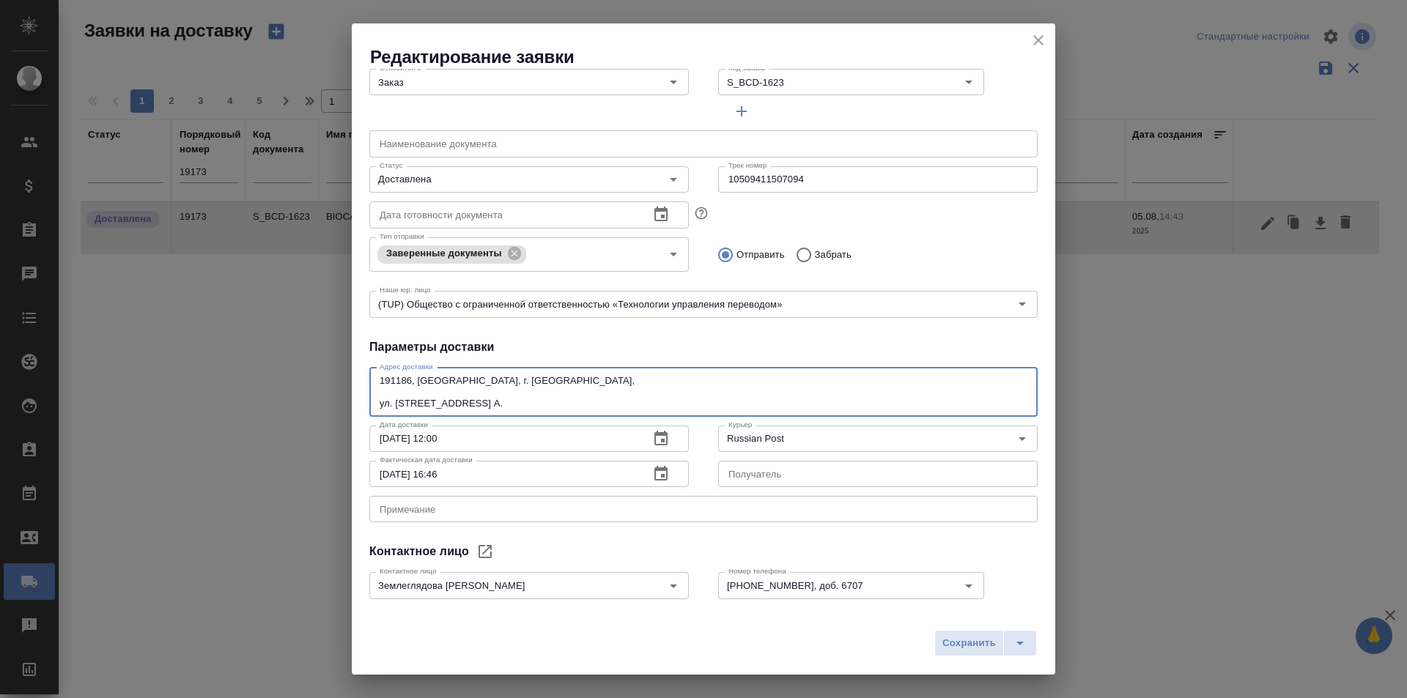
drag, startPoint x: 548, startPoint y: 397, endPoint x: 397, endPoint y: 405, distance: 151.1
click at [397, 405] on textarea "191186, Россия, г. Санкт-Петербург, ул. Итальянская, д.17, лит. А." at bounding box center [704, 392] width 648 height 34
drag, startPoint x: 526, startPoint y: 404, endPoint x: 372, endPoint y: 408, distance: 153.9
click at [372, 408] on div "191186, Россия, г. Санкт-Петербург, ул. Итальянская, д.17, лит. А. x Адрес дост…" at bounding box center [703, 392] width 668 height 49
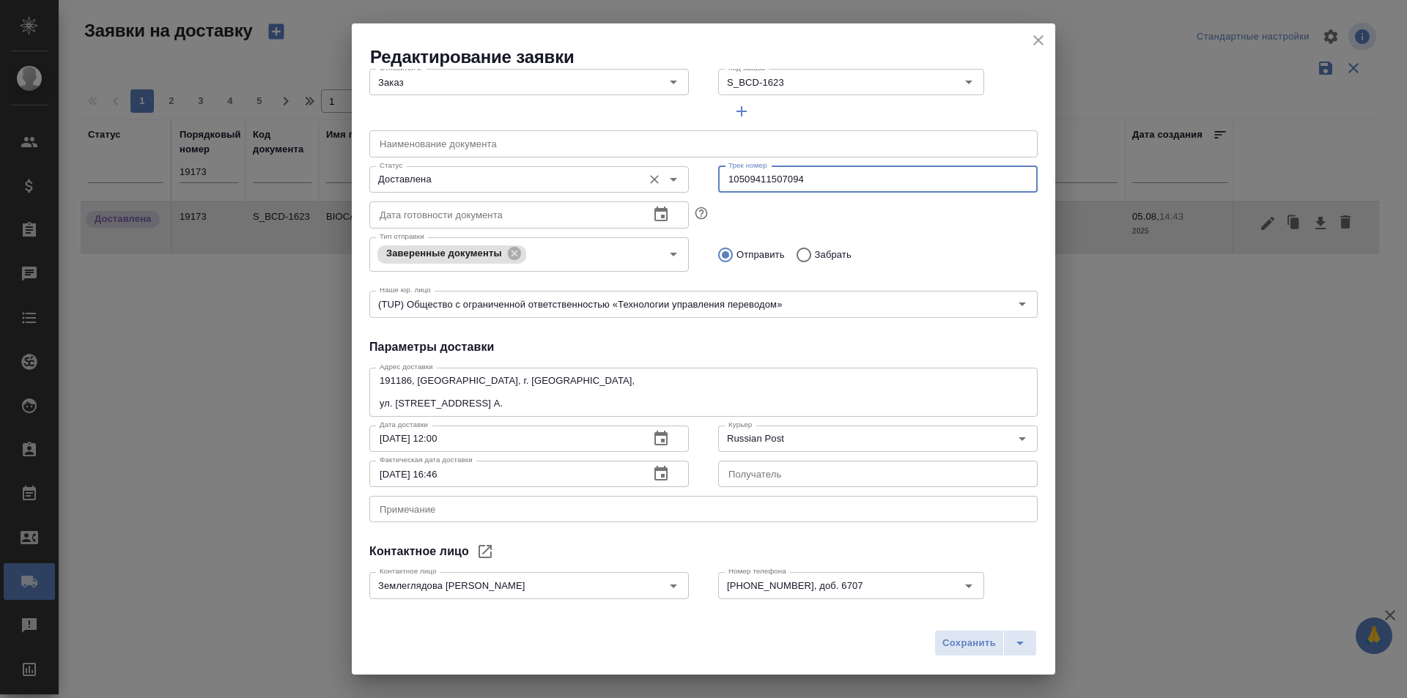
drag, startPoint x: 827, startPoint y: 187, endPoint x: 535, endPoint y: 175, distance: 292.6
click at [535, 175] on div "Статус Доставлена Статус Трек номер 10509411507094 Трек номер" at bounding box center [704, 178] width 698 height 64
paste input "497-013333090"
type input "497-013333090"
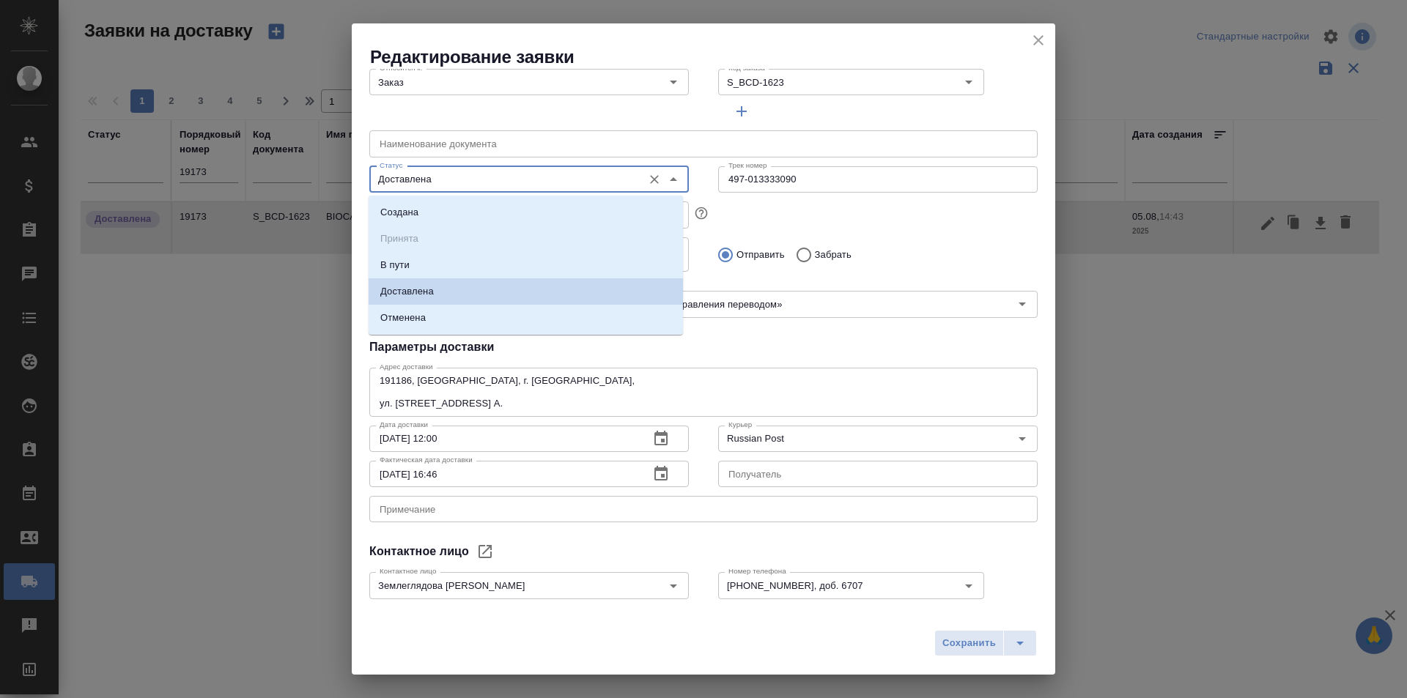
click at [489, 185] on input "Доставлена" at bounding box center [505, 180] width 262 height 18
click at [481, 259] on li "В пути" at bounding box center [526, 265] width 314 height 26
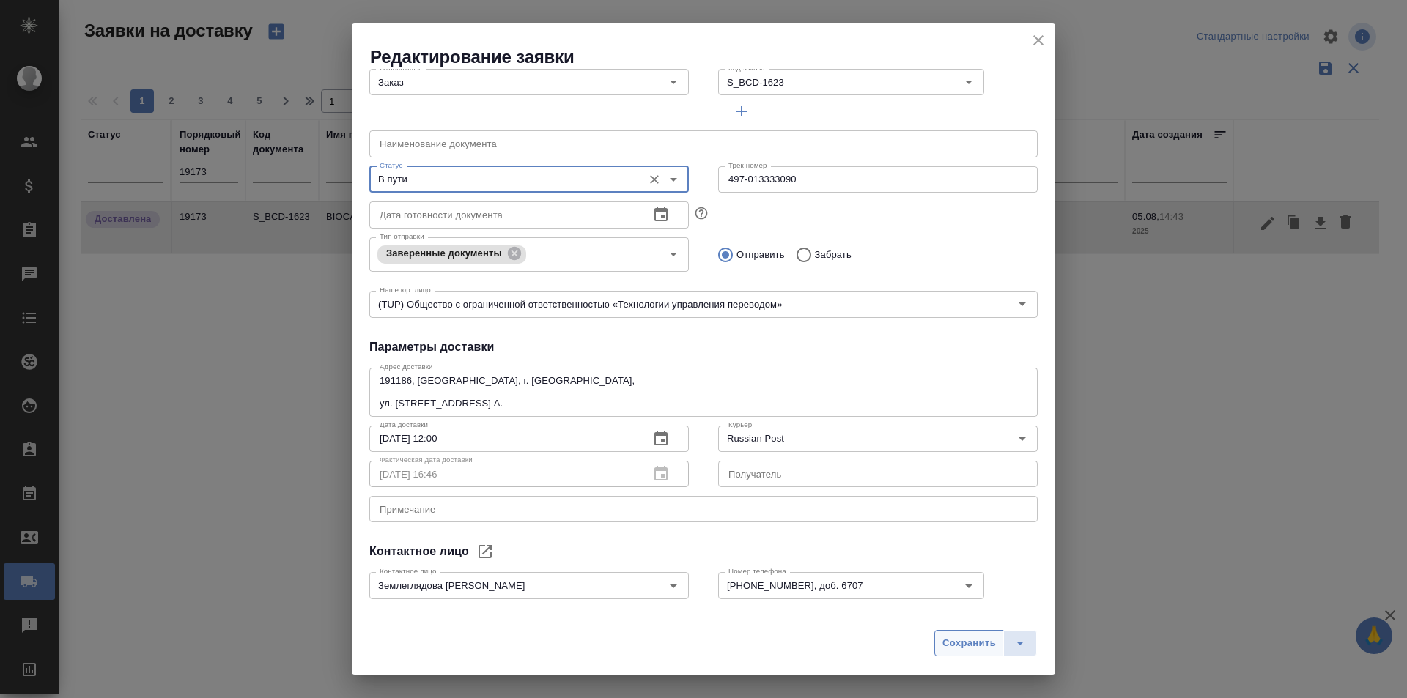
click at [972, 638] on span "Сохранить" at bounding box center [968, 643] width 53 height 17
type input "Доставлена"
type input "10509411507094"
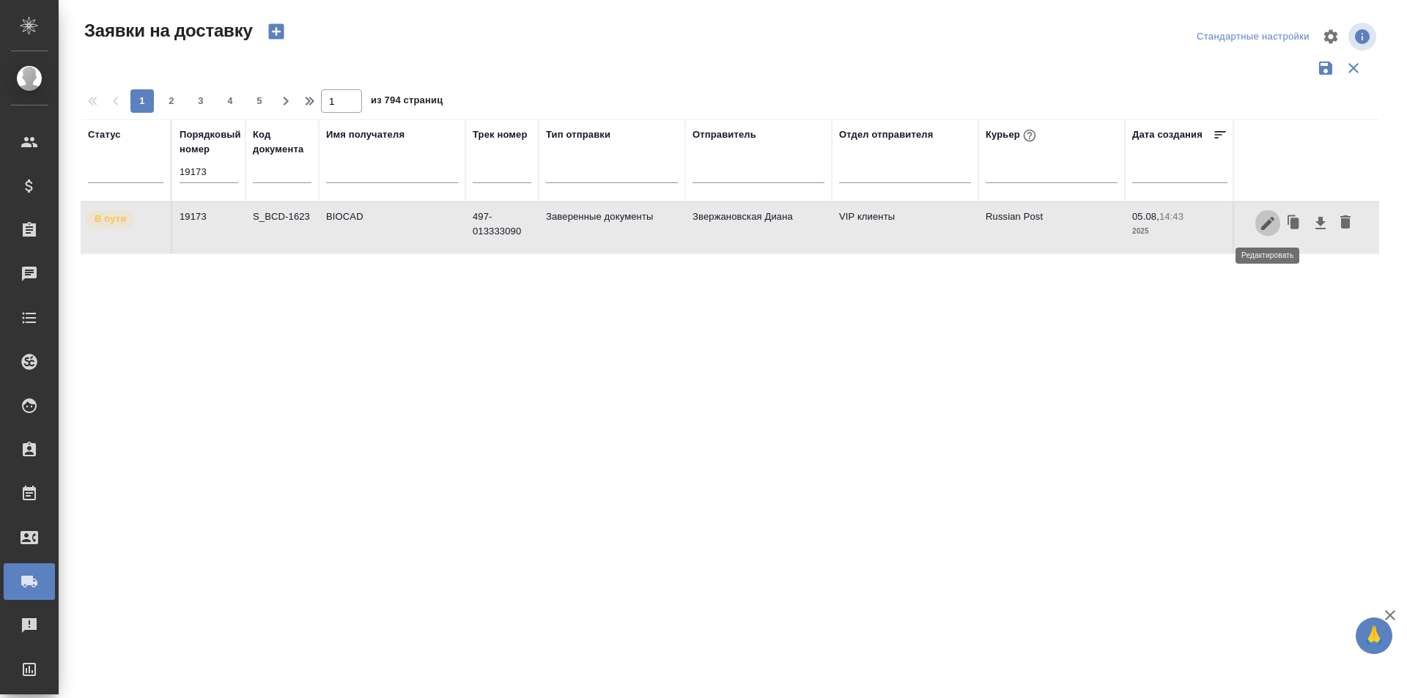
click at [1259, 221] on icon "button" at bounding box center [1268, 224] width 18 height 18
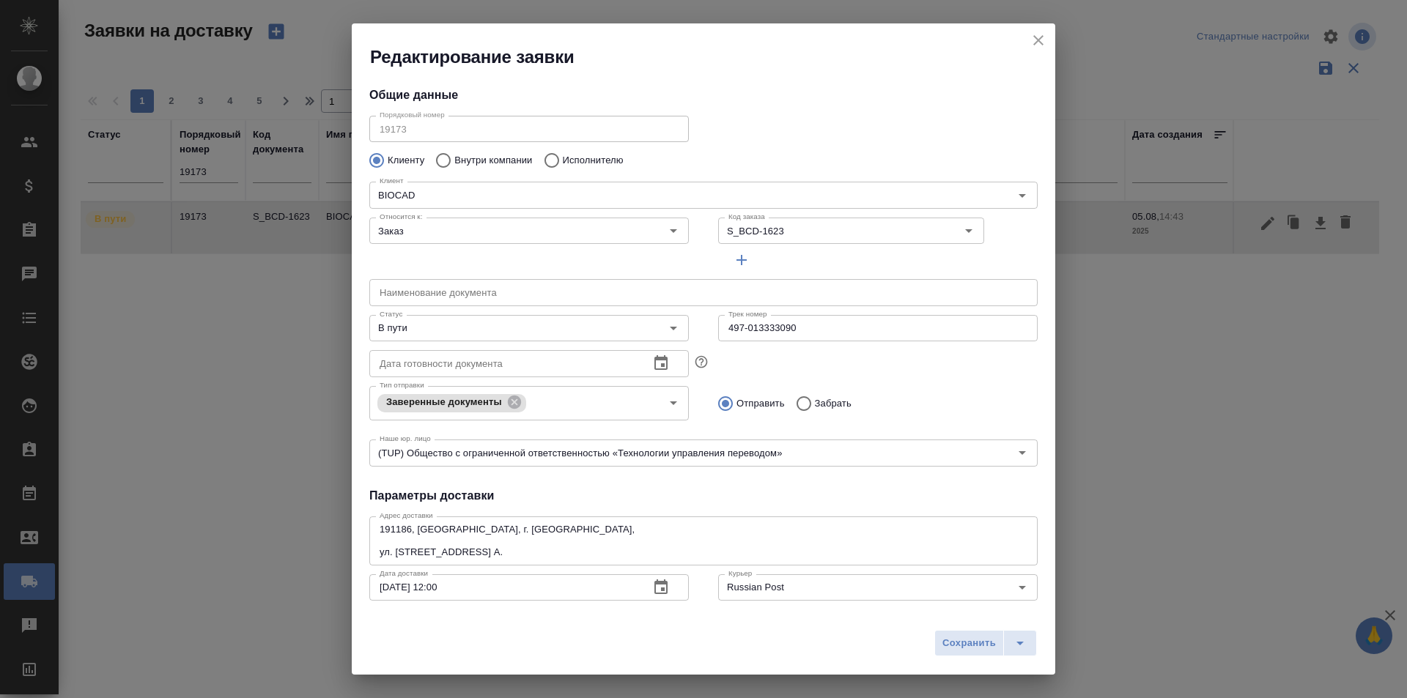
scroll to position [147, 0]
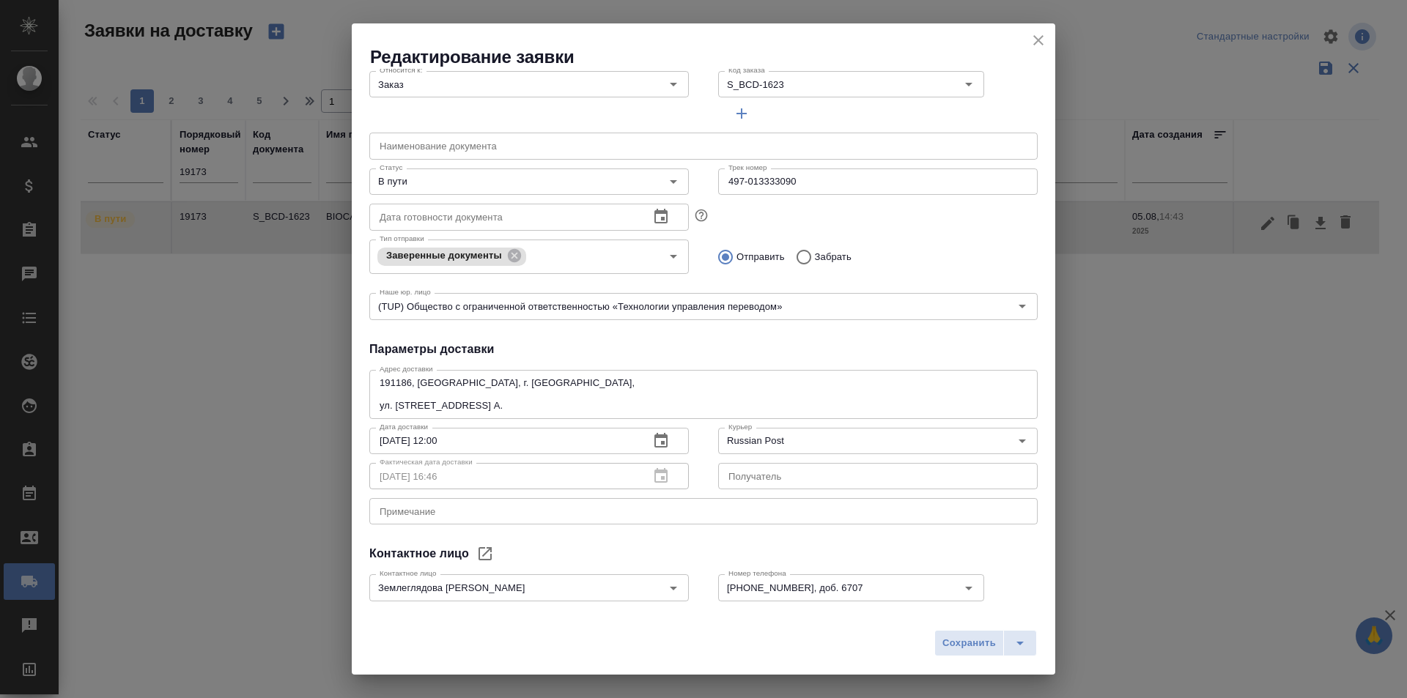
click at [1033, 38] on icon "close" at bounding box center [1039, 41] width 18 height 18
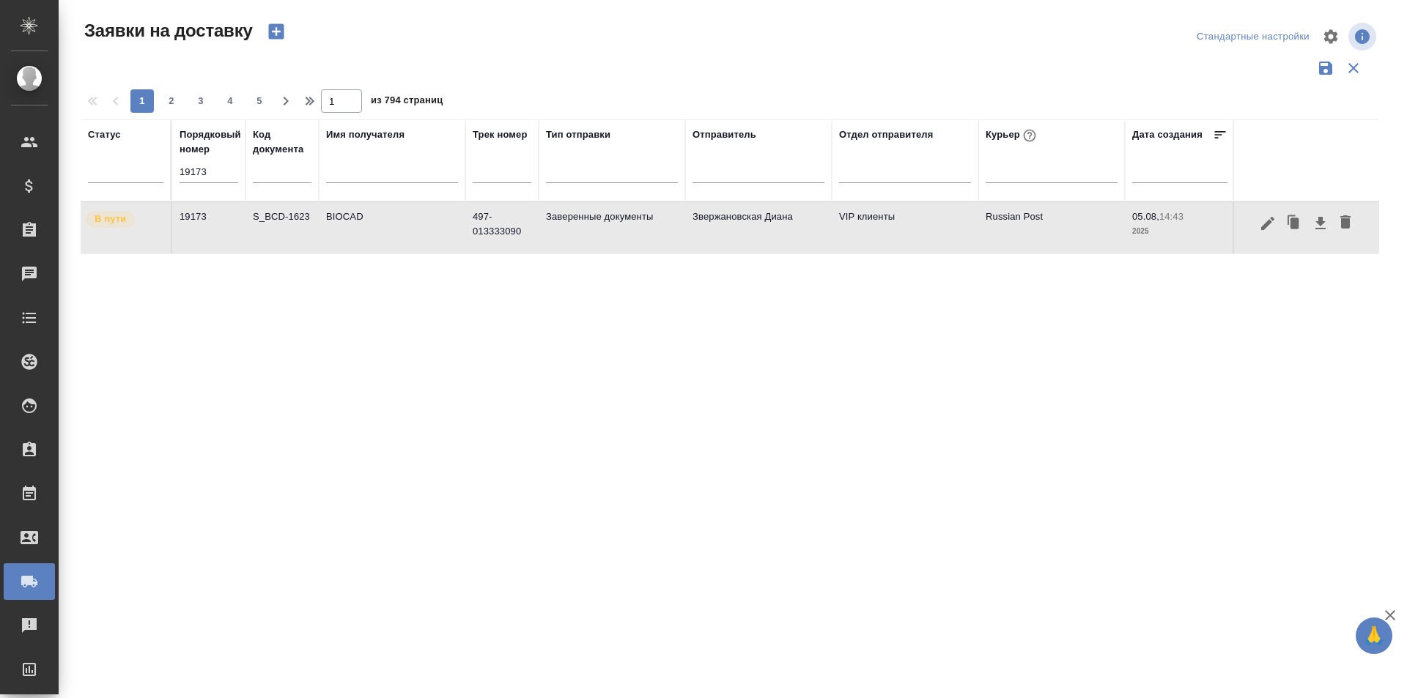
click at [211, 174] on input "19173" at bounding box center [209, 172] width 59 height 21
paste input "847"
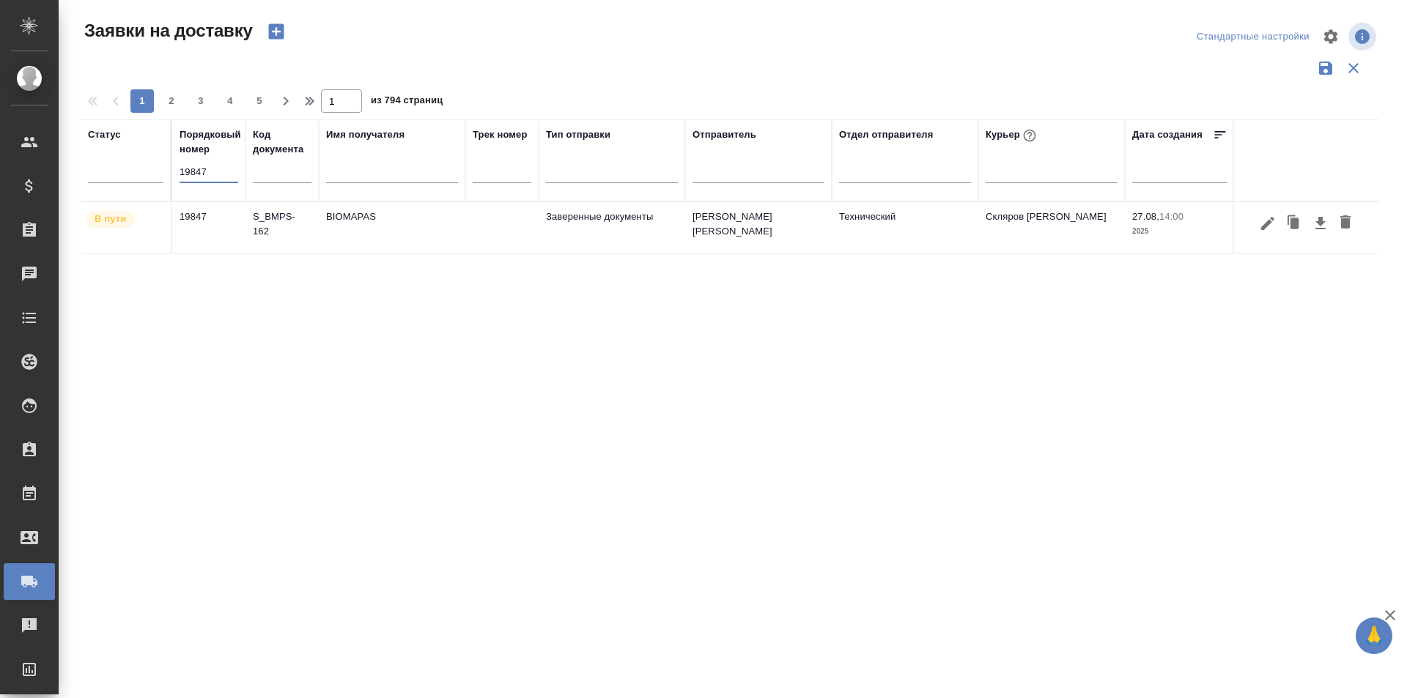
type input "19847"
click at [1268, 228] on icon "button" at bounding box center [1268, 224] width 18 height 18
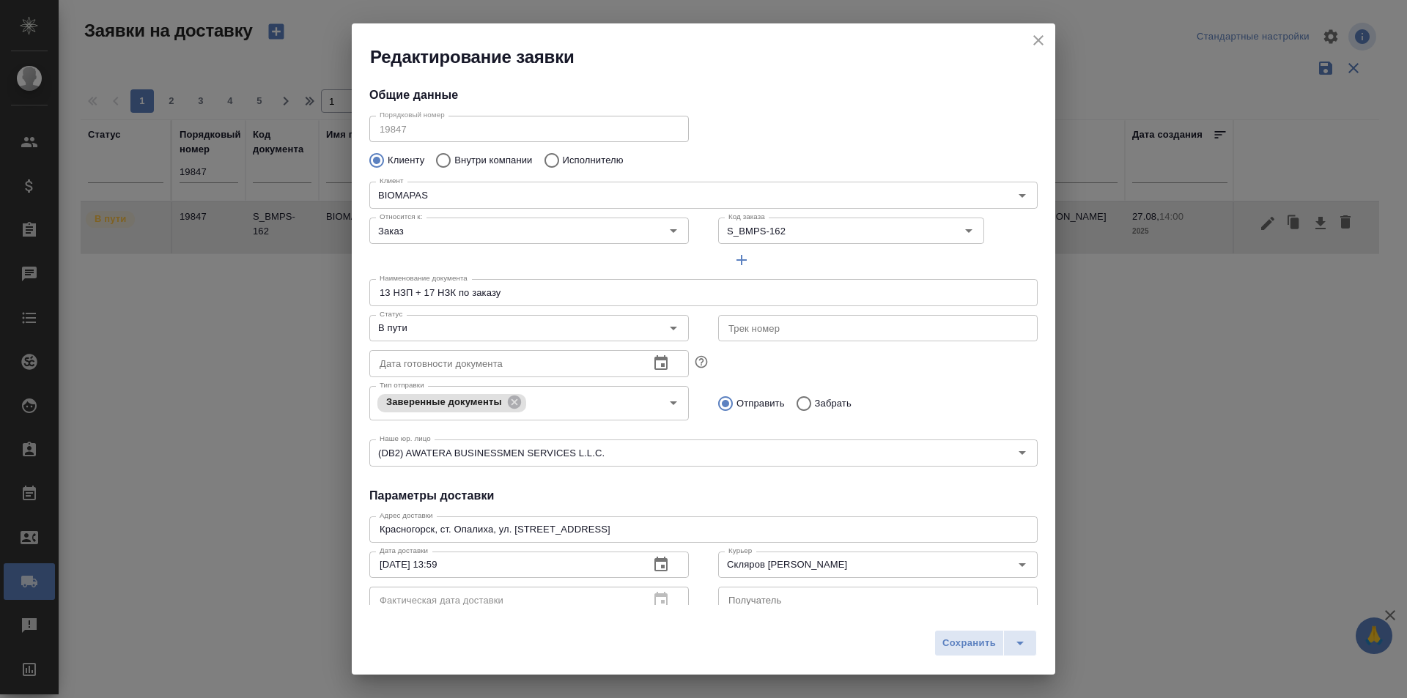
type input "Леонтьев Сергей"
type input "+79152264917"
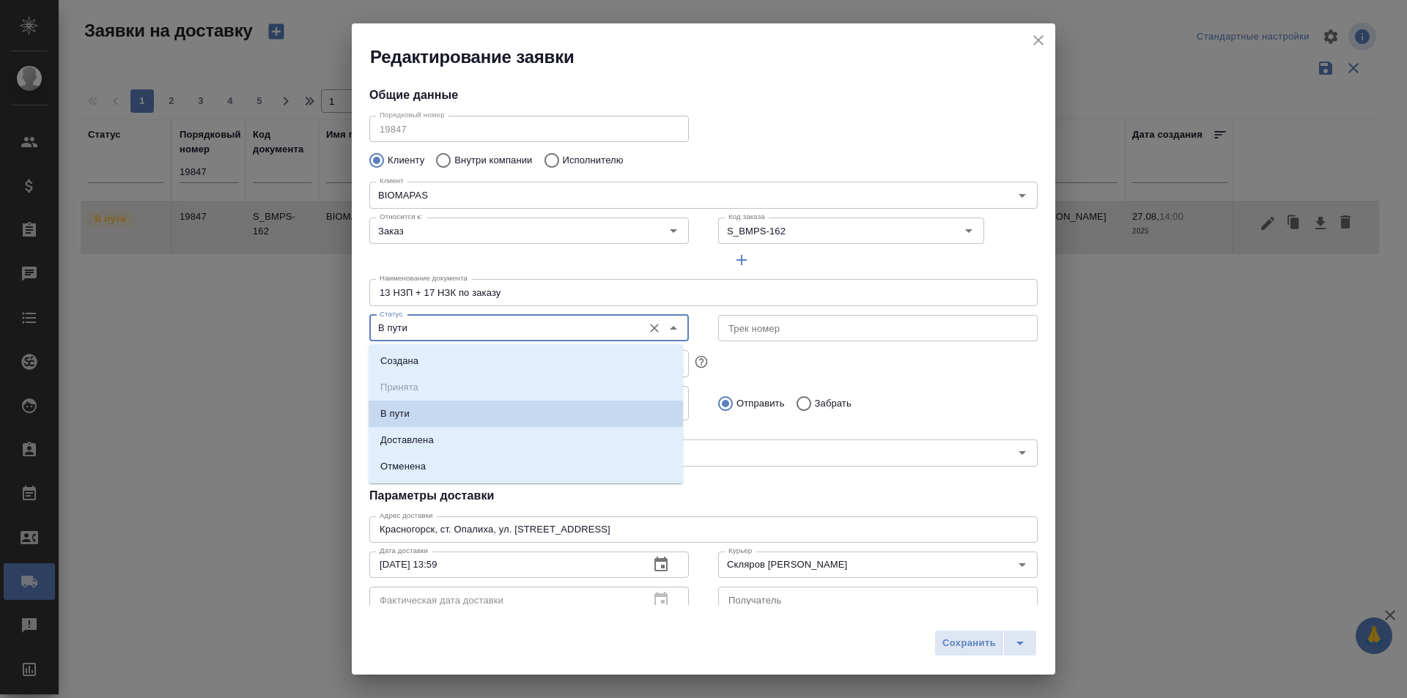
click at [438, 333] on input "В пути" at bounding box center [505, 328] width 262 height 18
click at [432, 433] on p "Доставлена" at bounding box center [406, 440] width 53 height 15
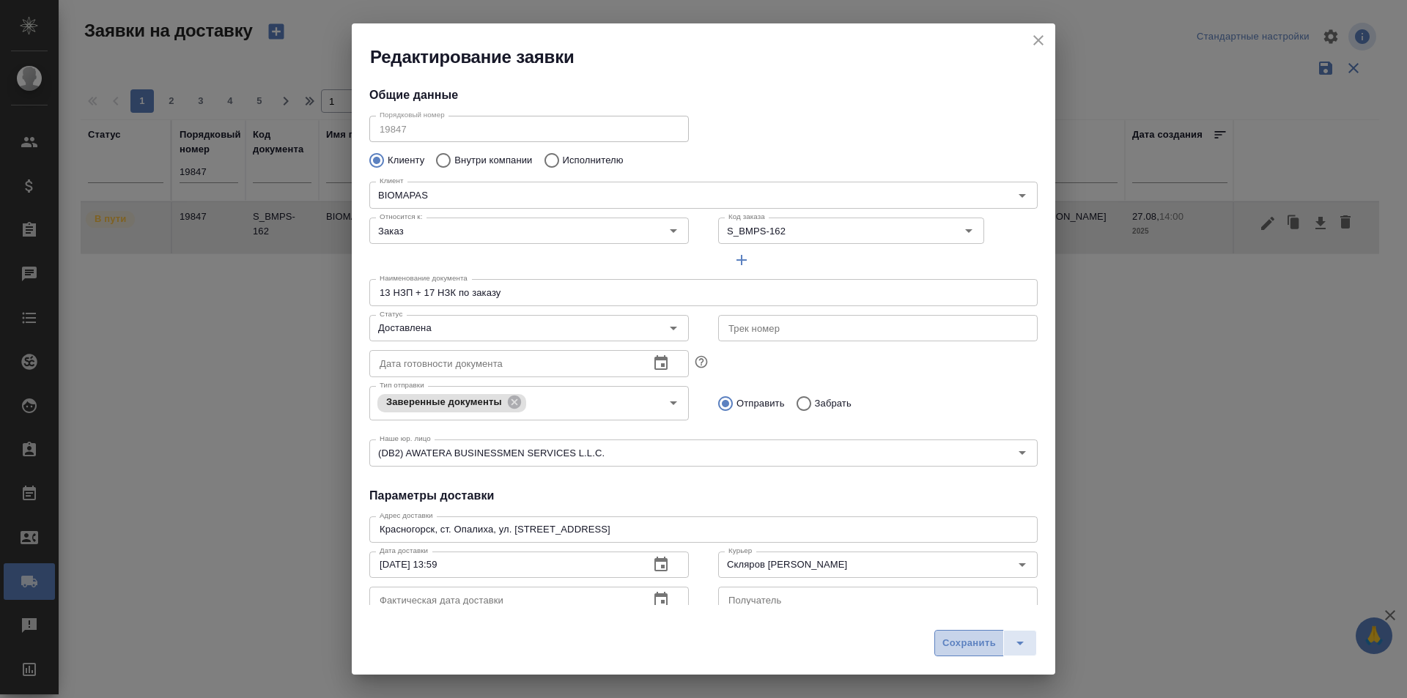
click at [986, 638] on span "Сохранить" at bounding box center [968, 643] width 53 height 17
type input "В пути"
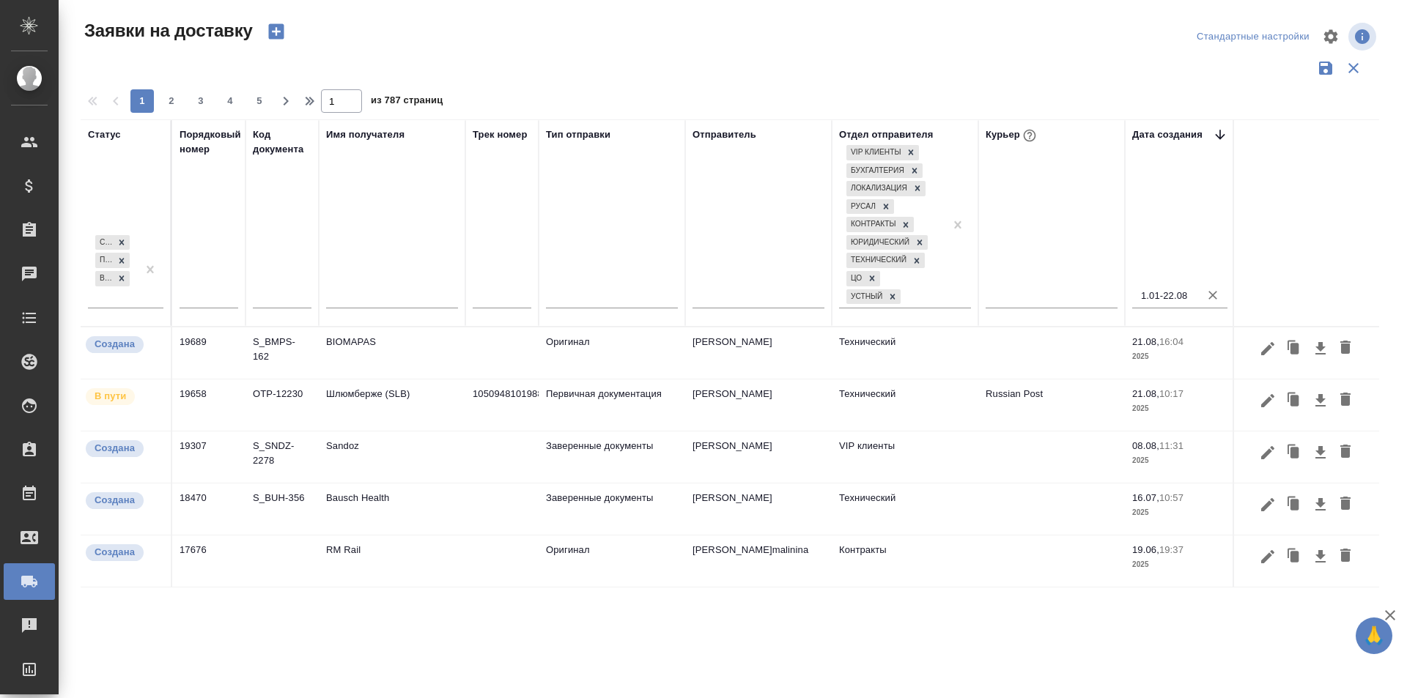
click at [970, 50] on div "Стандартные настройки" at bounding box center [1166, 36] width 425 height 35
